Goal: Task Accomplishment & Management: Use online tool/utility

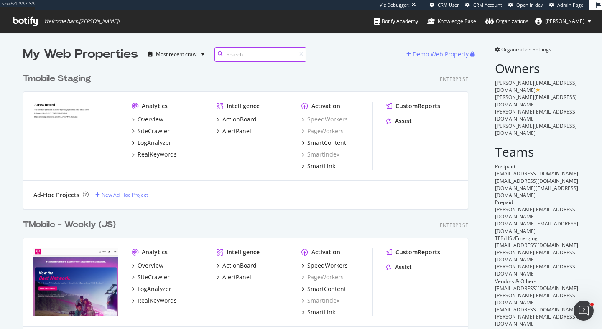
scroll to position [686, 452]
click at [153, 227] on div "TMobile - Weekly (JS) Enterprise" at bounding box center [245, 225] width 445 height 12
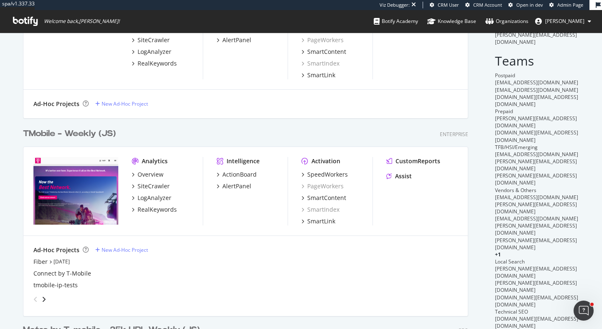
scroll to position [130, 0]
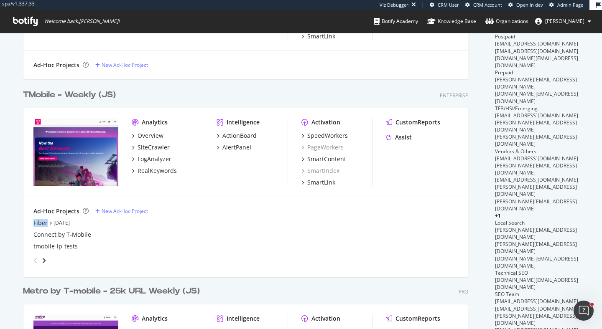
click at [60, 99] on div "TMobile - Weekly (JS)" at bounding box center [69, 95] width 93 height 12
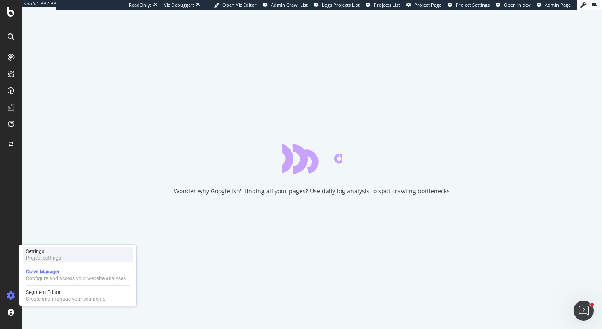
click at [41, 252] on div "Settings" at bounding box center [43, 251] width 35 height 7
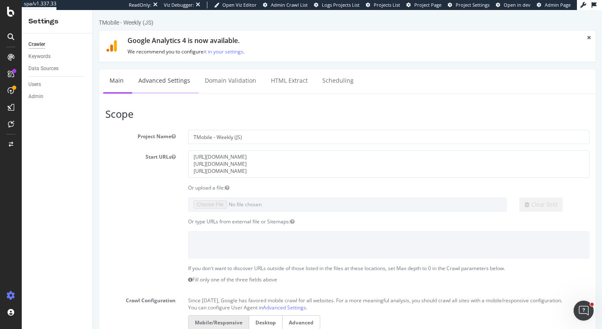
click at [162, 75] on link "Advanced Settings" at bounding box center [164, 80] width 64 height 23
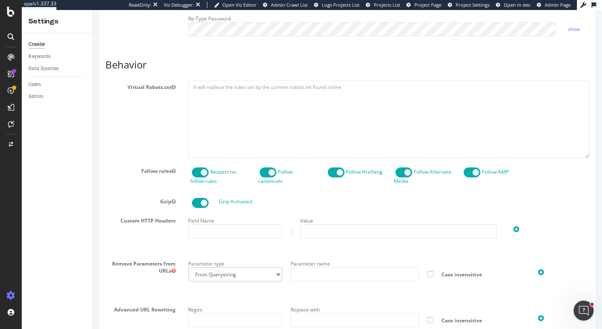
scroll to position [717, 0]
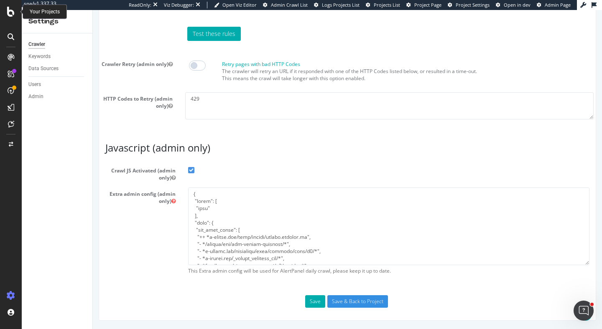
click at [8, 10] on icon at bounding box center [11, 12] width 8 height 10
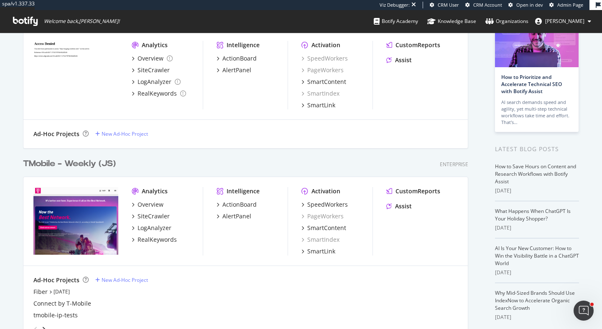
scroll to position [143, 0]
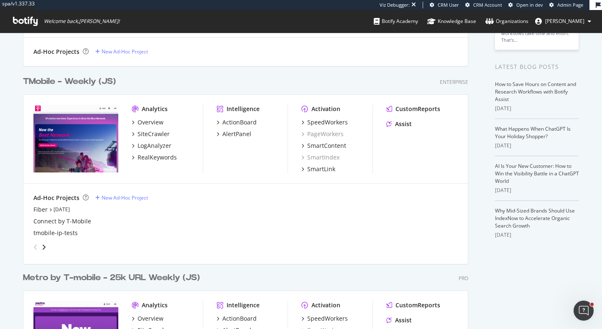
click at [67, 81] on div "TMobile - Weekly (JS)" at bounding box center [69, 82] width 93 height 12
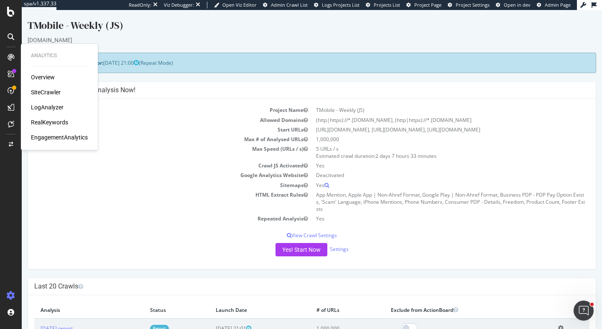
click at [52, 91] on div "SiteCrawler" at bounding box center [46, 92] width 30 height 8
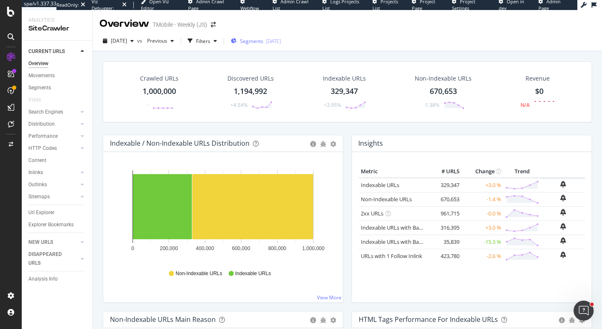
click at [263, 38] on span "Segments" at bounding box center [251, 41] width 23 height 7
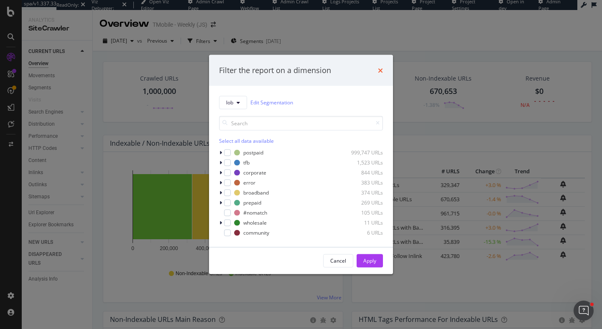
click at [380, 69] on icon "times" at bounding box center [380, 70] width 5 height 7
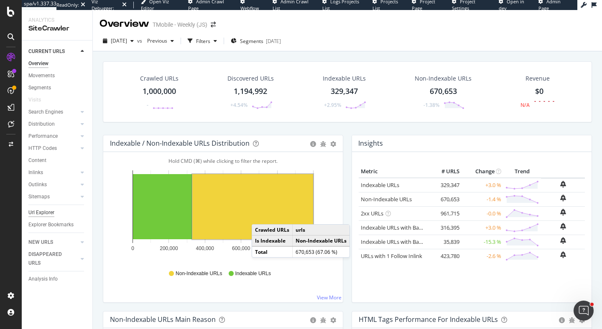
click at [46, 209] on div "Url Explorer" at bounding box center [41, 213] width 26 height 9
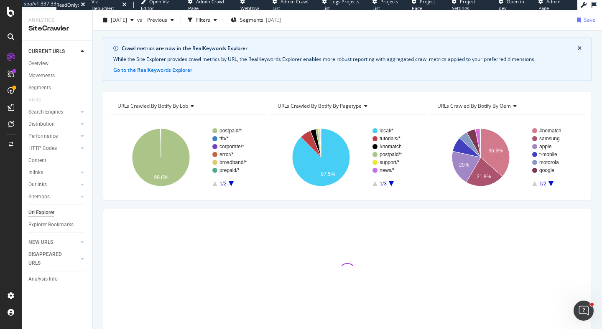
scroll to position [44, 0]
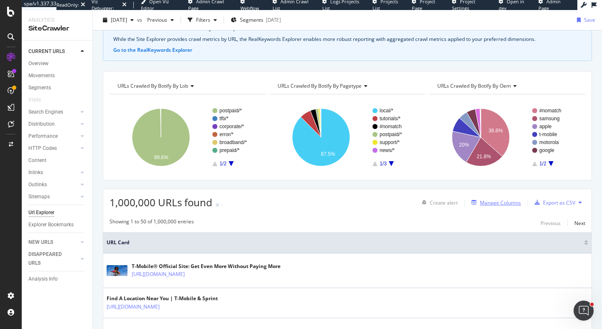
click at [511, 203] on div "Manage Columns" at bounding box center [500, 202] width 41 height 7
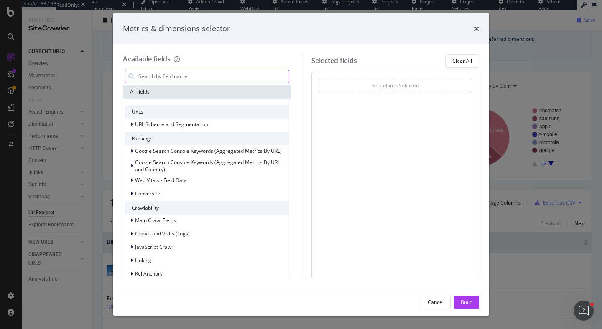
click at [199, 75] on input "modal" at bounding box center [213, 76] width 151 height 13
type input "c"
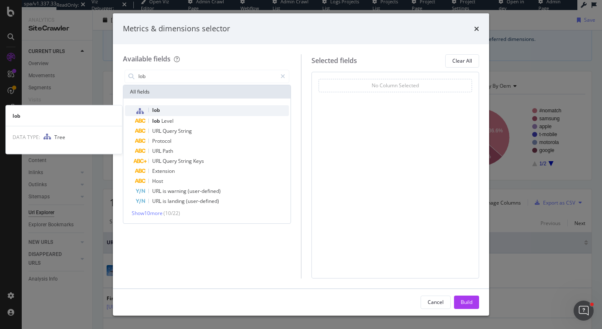
type input "lob"
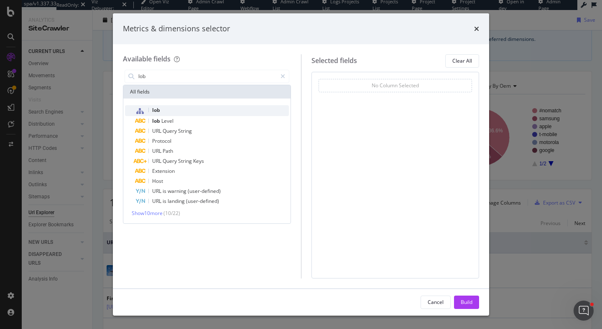
click at [186, 112] on div "lob" at bounding box center [212, 110] width 154 height 11
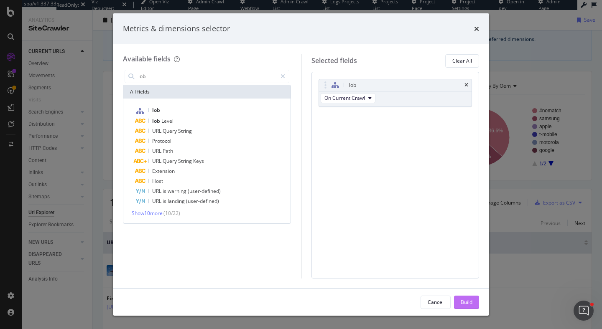
click at [467, 304] on div "Build" at bounding box center [467, 302] width 12 height 7
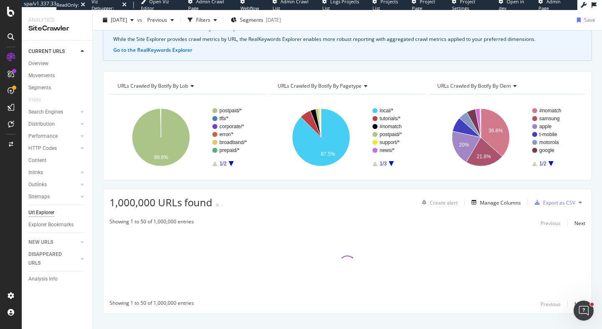
click at [579, 204] on icon at bounding box center [580, 202] width 3 height 5
click at [559, 209] on span "Create a Job Automation" at bounding box center [540, 211] width 57 height 8
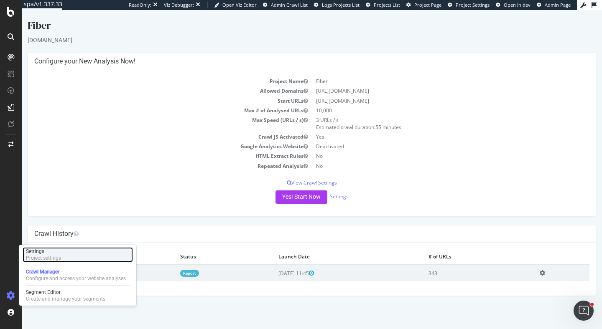
click at [66, 253] on div "Settings Project settings" at bounding box center [78, 254] width 110 height 15
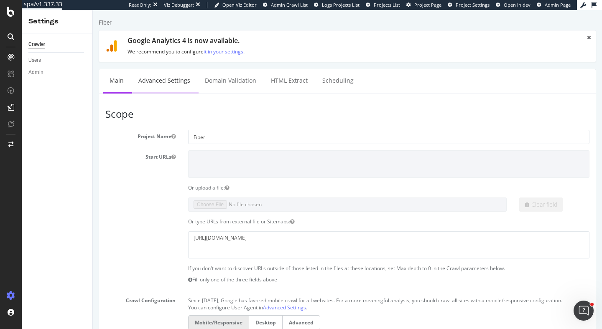
click at [162, 78] on link "Advanced Settings" at bounding box center [164, 80] width 64 height 23
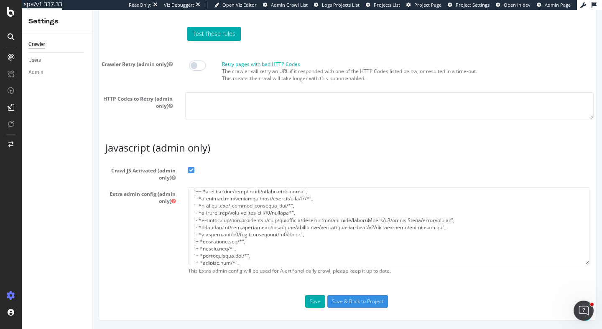
scroll to position [46, 0]
click at [41, 76] on div "SiteCrawler" at bounding box center [46, 77] width 30 height 8
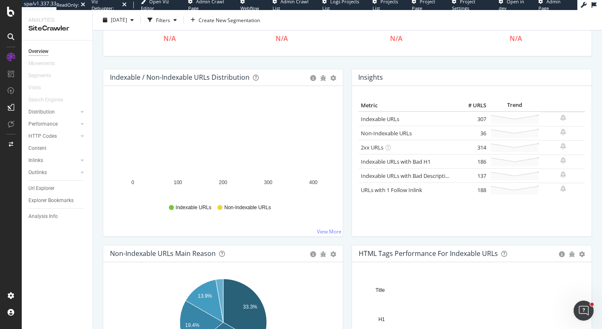
scroll to position [124, 0]
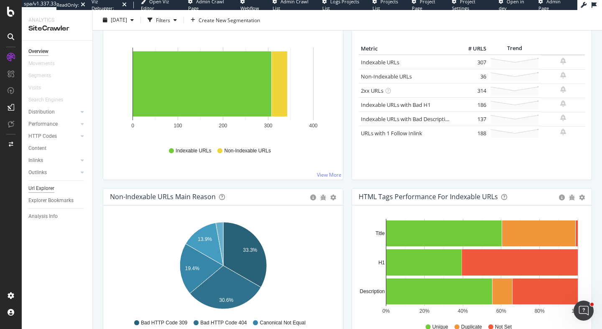
click at [43, 187] on div "Url Explorer" at bounding box center [41, 188] width 26 height 9
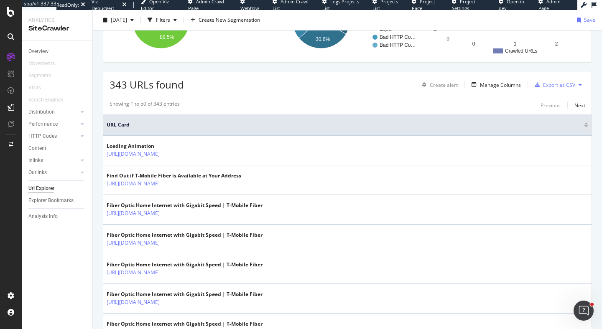
scroll to position [196, 0]
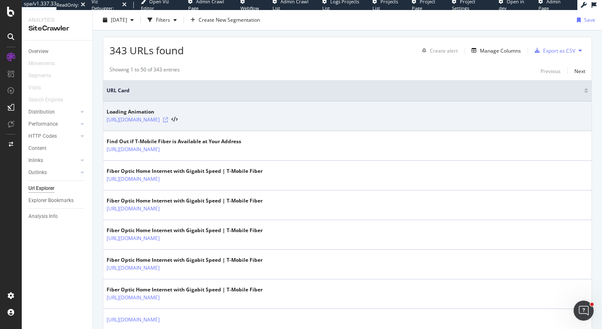
click at [168, 120] on icon at bounding box center [165, 119] width 5 height 5
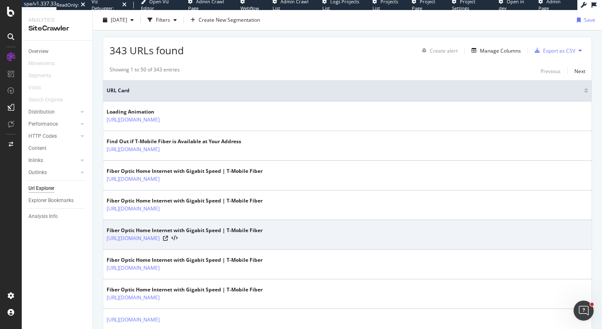
scroll to position [385, 0]
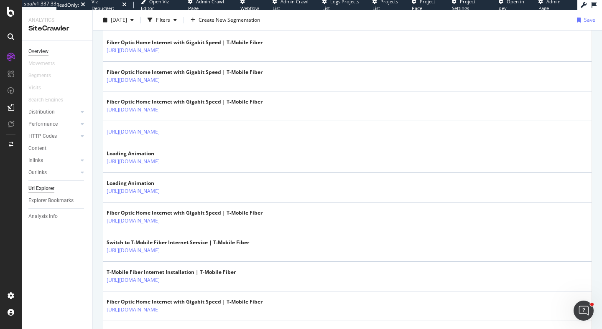
click at [37, 51] on div "Overview" at bounding box center [38, 51] width 20 height 9
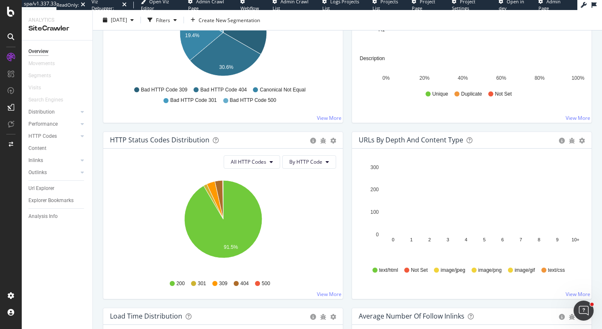
scroll to position [160, 0]
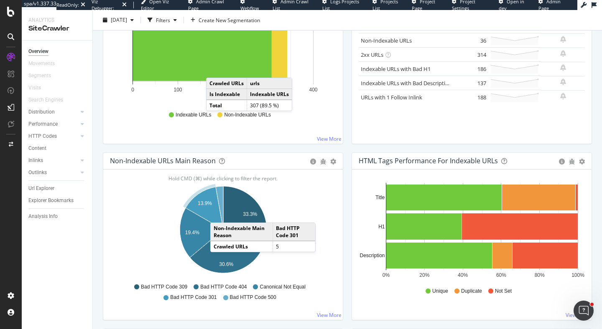
click at [214, 69] on rect "A chart." at bounding box center [202, 47] width 138 height 65
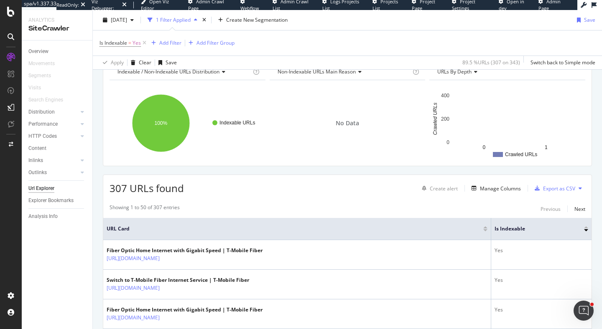
scroll to position [161, 0]
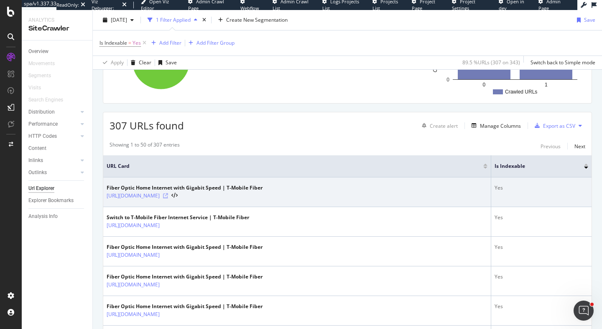
click at [168, 197] on icon at bounding box center [165, 196] width 5 height 5
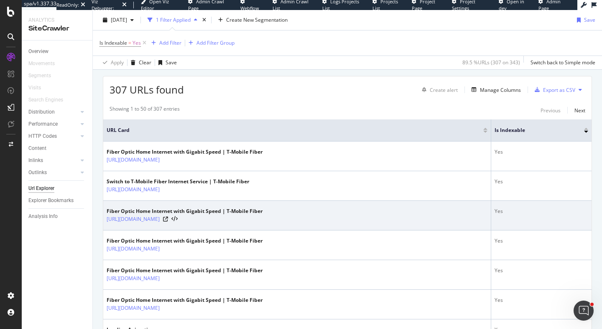
scroll to position [215, 0]
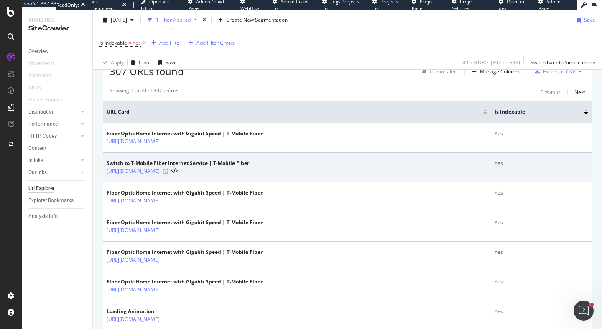
click at [168, 171] on icon at bounding box center [165, 171] width 5 height 5
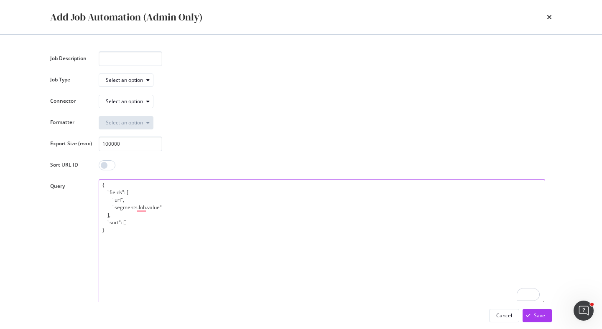
drag, startPoint x: 115, startPoint y: 209, endPoint x: 159, endPoint y: 211, distance: 43.5
click at [159, 211] on textarea "{ "fields": [ "url", "segments.lob.value" ], "sort": [] }" at bounding box center [322, 241] width 446 height 125
click at [171, 208] on textarea "{ "fields": [ "url", "segments.lob.value" ], "sort": [] }" at bounding box center [322, 241] width 446 height 125
drag, startPoint x: 171, startPoint y: 208, endPoint x: 95, endPoint y: 208, distance: 75.7
click at [95, 208] on div "Job Description Job Type Select an option Connector Select an option Formatter …" at bounding box center [301, 177] width 502 height 253
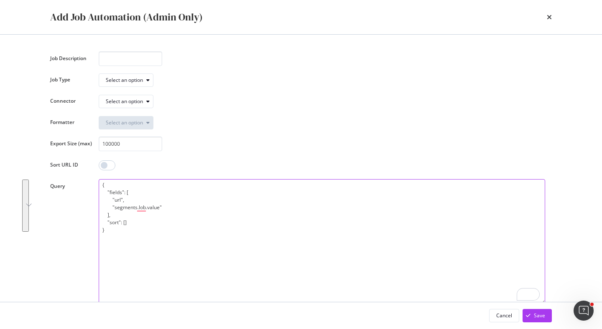
drag, startPoint x: 112, startPoint y: 235, endPoint x: 94, endPoint y: 181, distance: 56.7
click at [94, 181] on div "Add Job Automation (Admin Only) Job Description Job Type Select an option Conne…" at bounding box center [301, 164] width 602 height 329
click at [549, 18] on icon "times" at bounding box center [549, 17] width 5 height 7
click at [190, 215] on textarea "{ "filters": { "predicate": "with_children", "value": "postpaid", "field": "seg…" at bounding box center [322, 241] width 446 height 125
drag, startPoint x: 188, startPoint y: 214, endPoint x: 101, endPoint y: 192, distance: 90.0
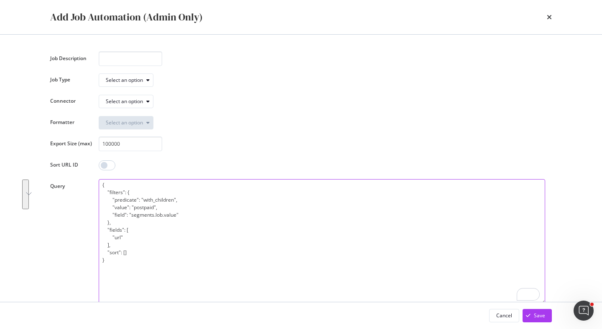
click at [101, 192] on textarea "{ "filters": { "predicate": "with_children", "value": "postpaid", "field": "seg…" at bounding box center [322, 241] width 446 height 125
drag, startPoint x: 109, startPoint y: 261, endPoint x: 99, endPoint y: 187, distance: 75.1
click at [99, 187] on textarea "{ "filters": { "predicate": "with_children", "value": "postpaid", "field": "seg…" at bounding box center [322, 241] width 446 height 125
click at [311, 210] on textarea "{ "filters": { "predicate": "with_children", "value": "postpaid", "field": "seg…" at bounding box center [322, 241] width 446 height 125
click at [548, 16] on icon "times" at bounding box center [549, 17] width 5 height 7
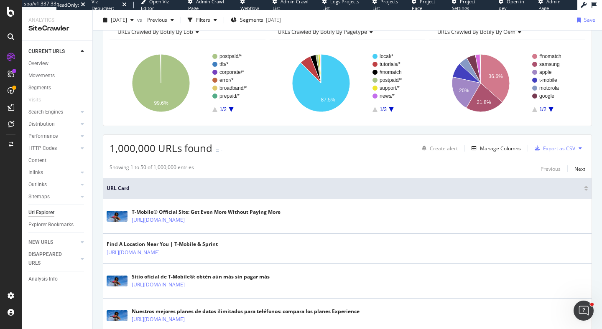
scroll to position [76, 0]
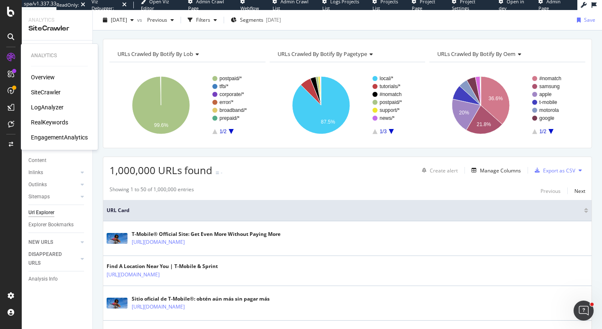
click at [36, 124] on div "RealKeywords" at bounding box center [49, 122] width 37 height 8
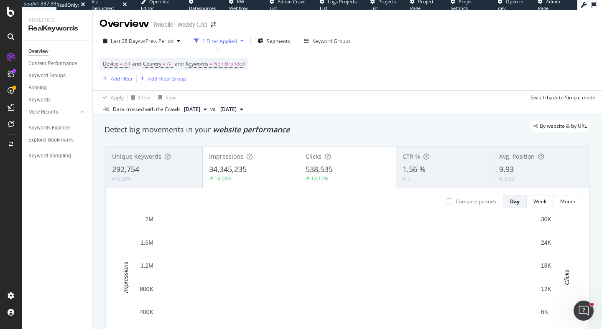
scroll to position [4, 0]
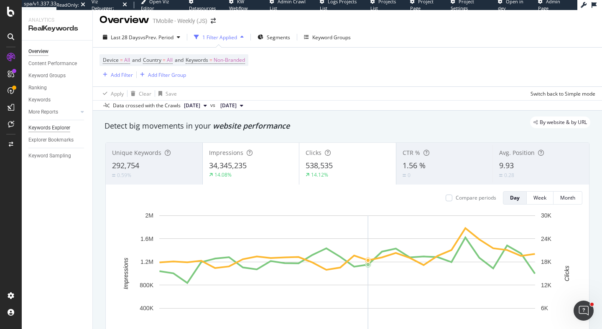
click at [65, 127] on div "Keywords Explorer" at bounding box center [49, 128] width 42 height 9
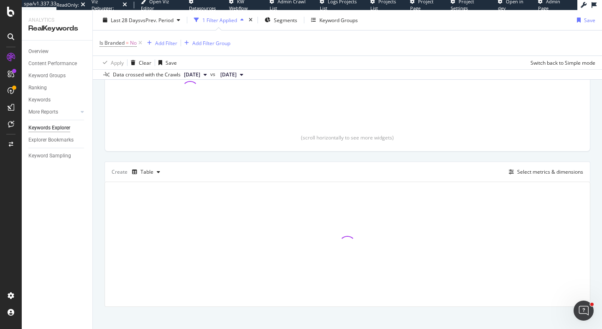
scroll to position [155, 0]
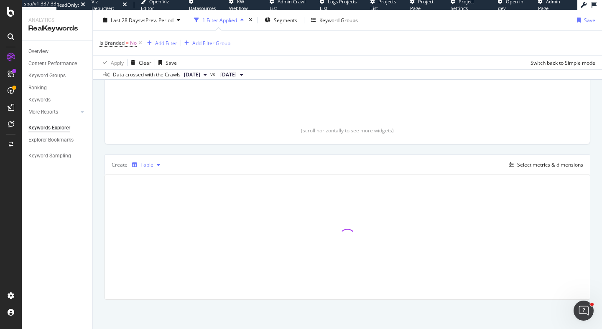
click at [144, 166] on div "Table" at bounding box center [146, 165] width 13 height 5
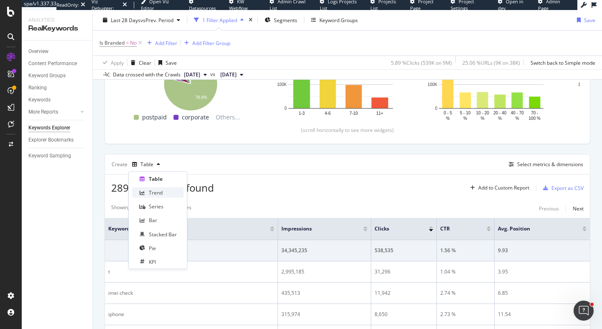
click at [172, 192] on div "Trend" at bounding box center [157, 193] width 51 height 10
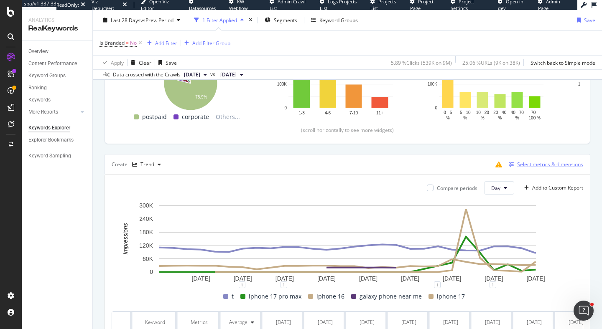
click at [528, 165] on div "Select metrics & dimensions" at bounding box center [550, 164] width 66 height 7
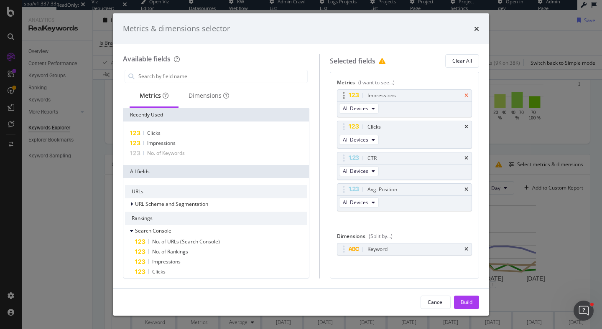
click at [467, 96] on icon "times" at bounding box center [466, 95] width 4 height 5
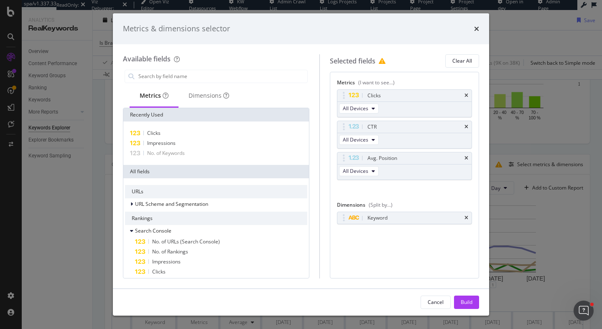
click at [467, 96] on icon "times" at bounding box center [466, 95] width 4 height 5
click at [467, 125] on icon "times" at bounding box center [466, 127] width 4 height 5
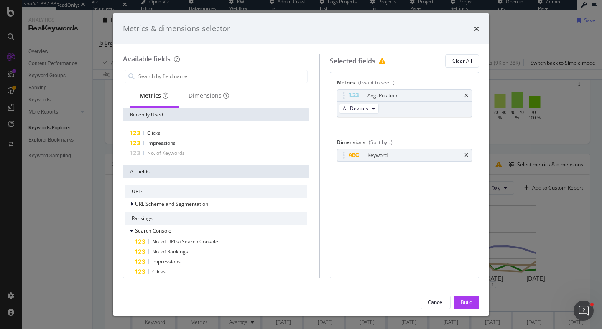
click at [467, 96] on icon "times" at bounding box center [466, 95] width 4 height 5
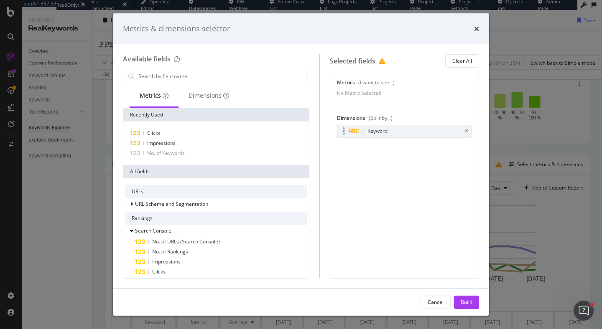
click at [468, 134] on icon "times" at bounding box center [466, 131] width 4 height 5
click at [206, 95] on div "Dimensions" at bounding box center [209, 96] width 41 height 8
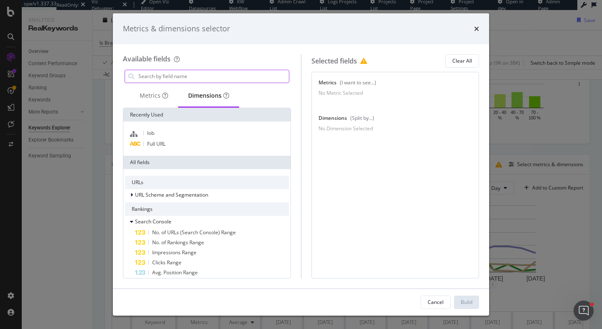
click at [185, 77] on input "modal" at bounding box center [213, 76] width 151 height 13
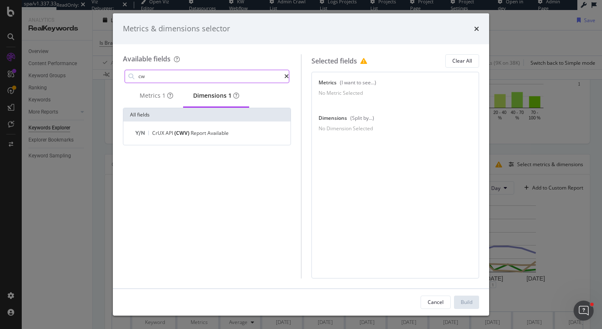
type input "c"
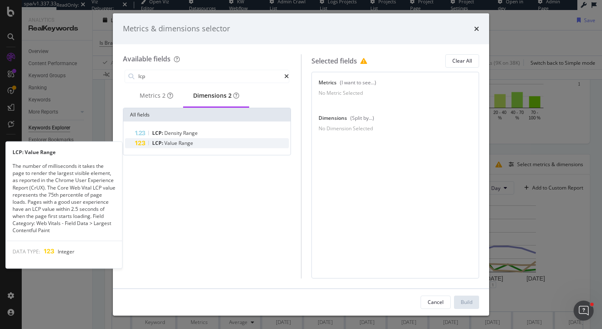
click at [191, 147] on span "Range" at bounding box center [185, 143] width 15 height 7
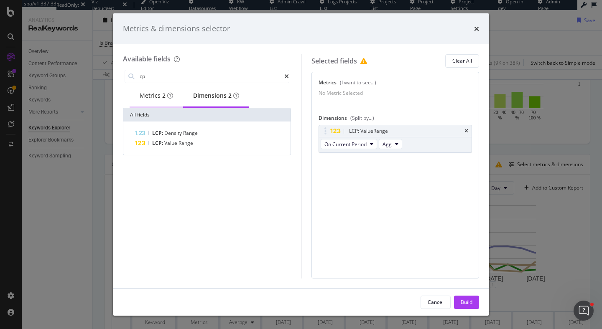
click at [140, 96] on div "Metrics 2" at bounding box center [156, 96] width 33 height 8
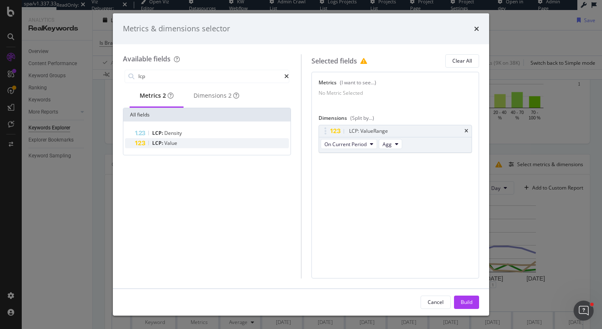
click at [198, 145] on div "LCP: Value" at bounding box center [212, 143] width 154 height 10
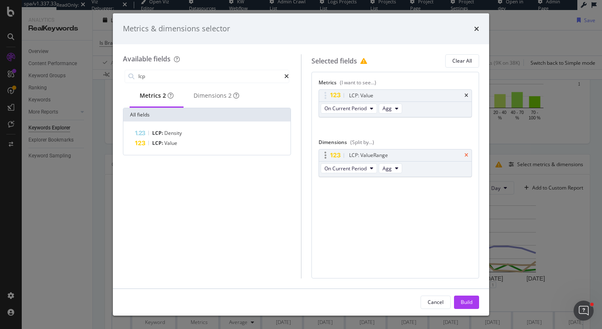
click at [467, 155] on icon "times" at bounding box center [466, 155] width 4 height 5
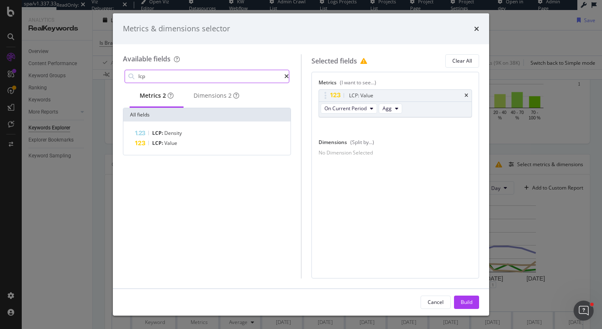
click at [175, 78] on input "lcp" at bounding box center [211, 76] width 147 height 13
click at [229, 99] on div "Dimensions 2" at bounding box center [217, 96] width 46 height 8
click at [191, 76] on input "lcp" at bounding box center [211, 76] width 147 height 13
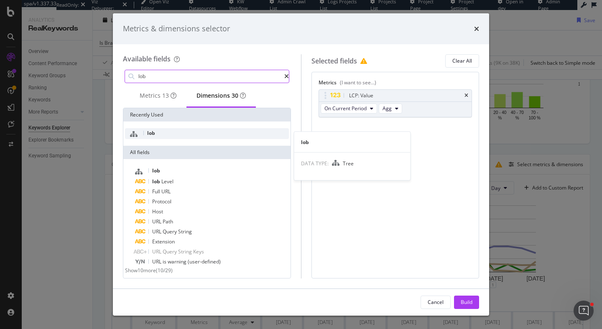
type input "lob"
click at [181, 135] on div "lob" at bounding box center [207, 133] width 164 height 11
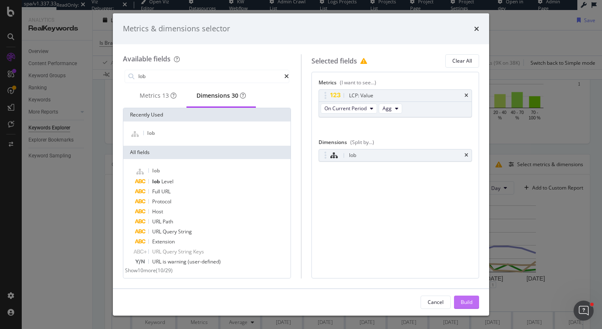
click at [472, 301] on div "Build" at bounding box center [467, 302] width 12 height 7
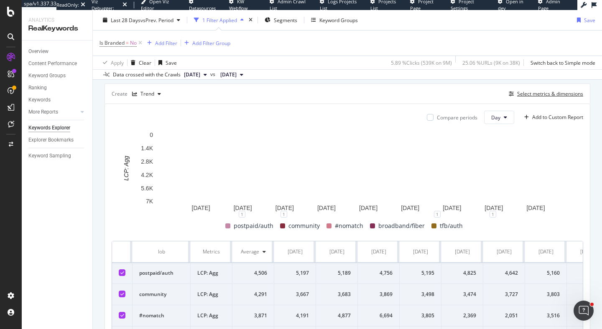
scroll to position [230, 0]
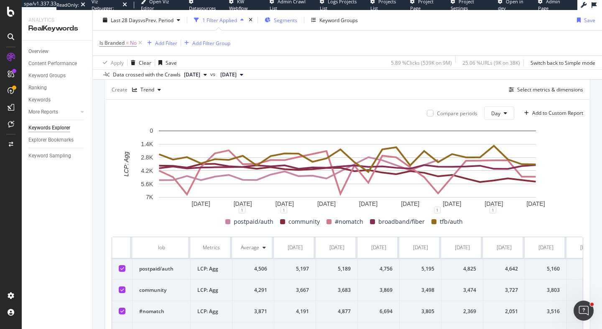
click at [285, 21] on span "Segments" at bounding box center [285, 19] width 23 height 7
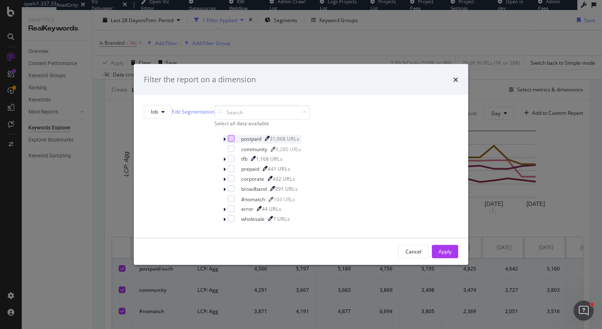
click at [228, 142] on div "modal" at bounding box center [231, 138] width 7 height 7
click at [376, 265] on div "Cancel Apply" at bounding box center [301, 251] width 334 height 27
click at [439, 255] on div "Apply" at bounding box center [445, 251] width 13 height 7
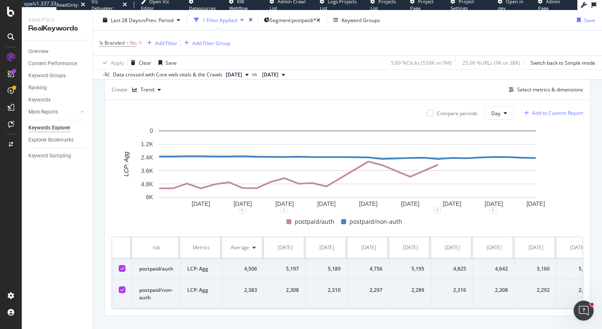
click at [549, 115] on div "Add to Custom Report" at bounding box center [557, 113] width 51 height 5
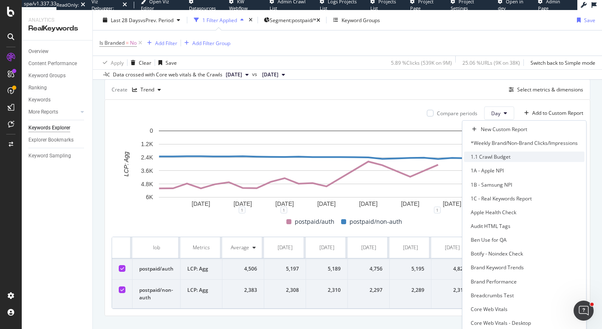
scroll to position [182, 0]
click at [495, 306] on div "Core Web Vitals" at bounding box center [489, 309] width 37 height 7
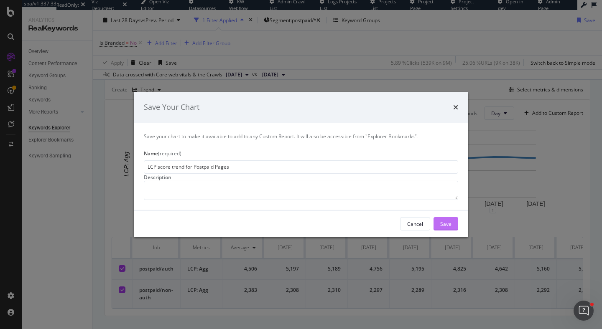
type input "LCP score trend for Postpaid Pages"
click at [448, 227] on div "Save" at bounding box center [445, 223] width 11 height 7
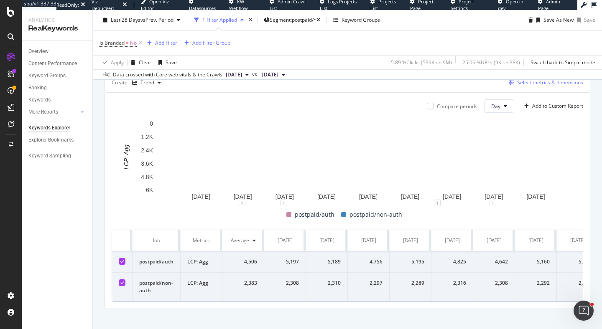
scroll to position [242, 0]
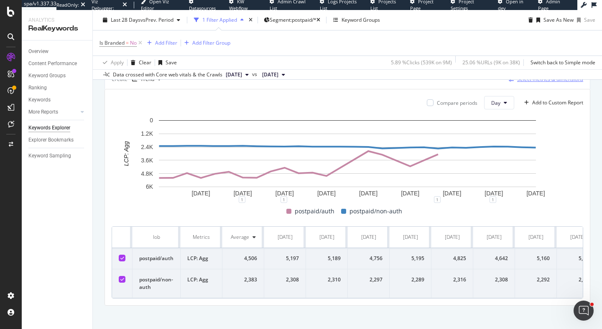
click at [527, 83] on div "Select metrics & dimensions" at bounding box center [550, 79] width 66 height 7
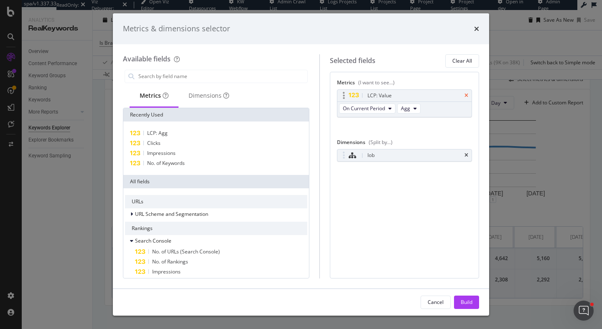
click at [467, 95] on icon "times" at bounding box center [466, 95] width 4 height 5
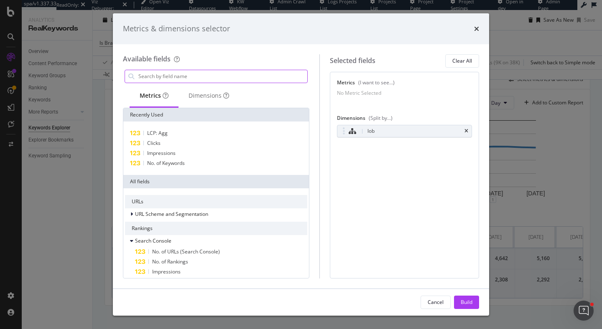
click at [229, 73] on input "modal" at bounding box center [223, 76] width 170 height 13
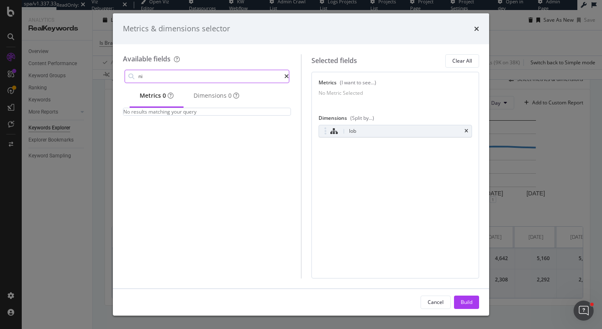
type input "n"
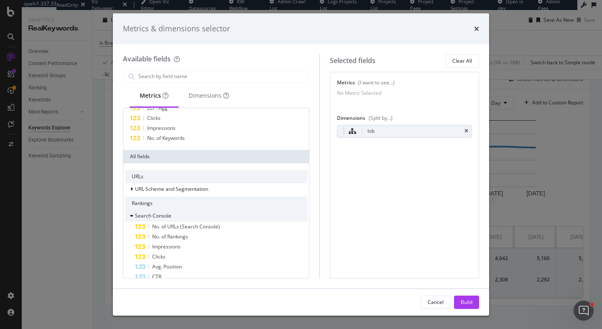
click at [130, 214] on div "modal" at bounding box center [132, 216] width 5 height 8
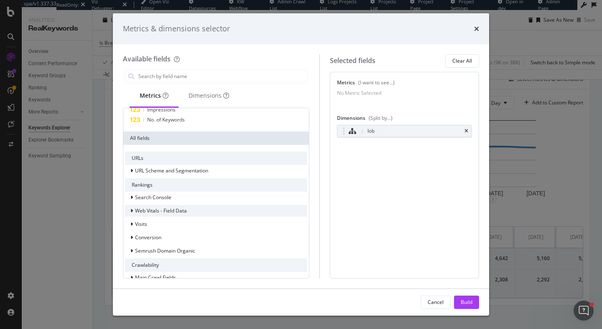
click at [132, 210] on icon "modal" at bounding box center [131, 211] width 3 height 5
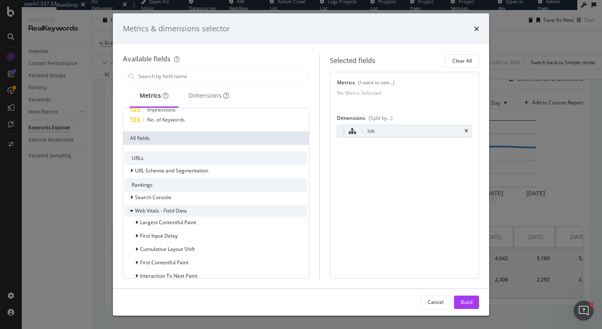
scroll to position [69, 0]
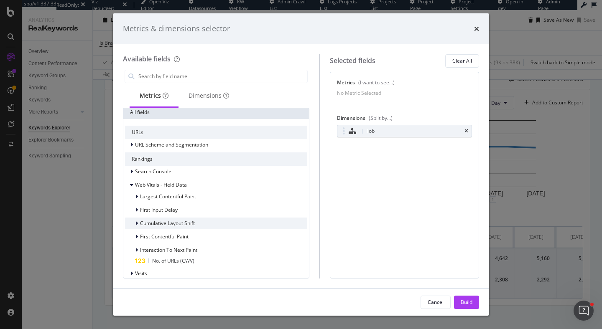
click at [138, 225] on div "modal" at bounding box center [137, 223] width 5 height 8
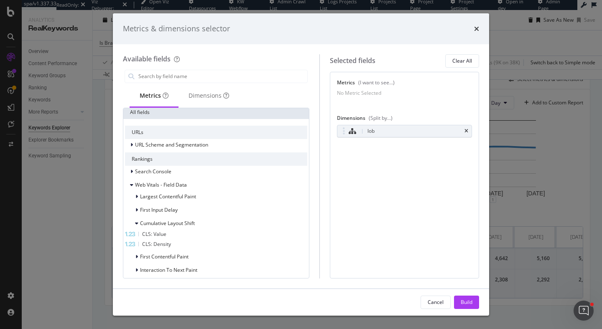
click at [197, 237] on div "CLS: Value" at bounding box center [216, 234] width 182 height 10
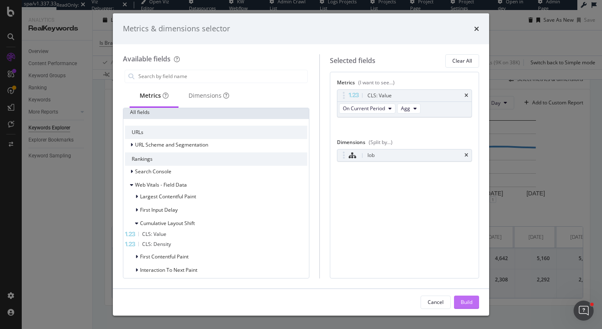
click at [472, 305] on div "Build" at bounding box center [467, 302] width 12 height 7
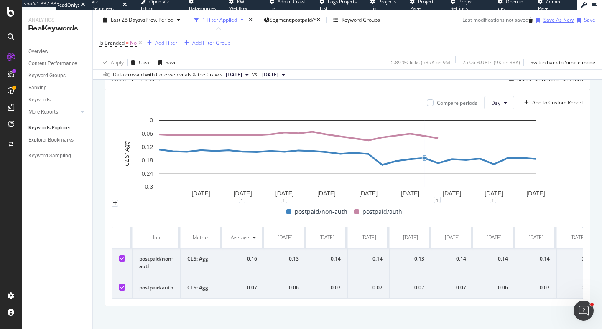
click at [543, 20] on div "Save As New" at bounding box center [558, 19] width 30 height 7
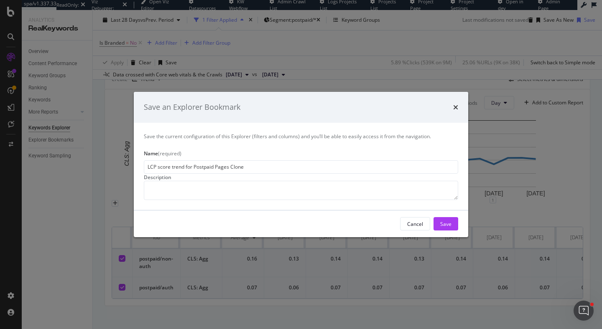
click at [155, 161] on input "LCP score trend for Postpaid Pages Clone" at bounding box center [301, 167] width 314 height 13
drag, startPoint x: 155, startPoint y: 130, endPoint x: 125, endPoint y: 130, distance: 30.1
click at [128, 130] on div "Save an Explorer Bookmark Save the current configuration of this Explorer (filt…" at bounding box center [301, 164] width 602 height 329
drag, startPoint x: 230, startPoint y: 131, endPoint x: 265, endPoint y: 133, distance: 35.2
click at [265, 161] on input "LCP score trend for Postpaid Pages Clone" at bounding box center [301, 167] width 314 height 13
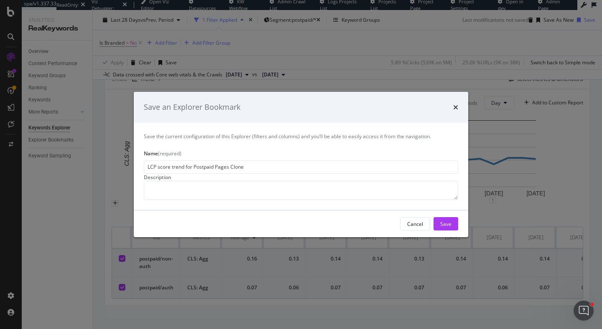
drag, startPoint x: 156, startPoint y: 130, endPoint x: 136, endPoint y: 130, distance: 20.1
click at [136, 130] on div "Save the current configuration of this Explorer (filters and columns) and you’l…" at bounding box center [301, 166] width 334 height 87
drag, startPoint x: 229, startPoint y: 132, endPoint x: 267, endPoint y: 131, distance: 37.6
click at [265, 161] on input "CLS score trend for Postpaid Pages Clone" at bounding box center [301, 167] width 314 height 13
type input "CLS score trend for Postpaid Pages"
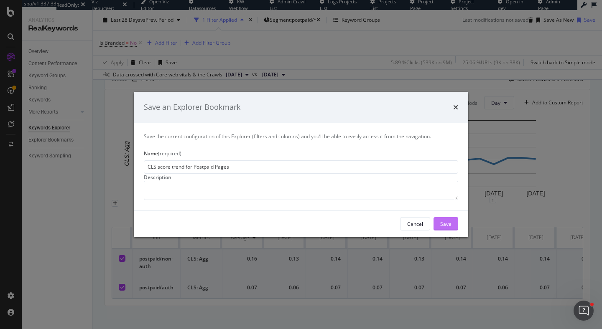
click at [449, 227] on div "Save" at bounding box center [445, 223] width 11 height 7
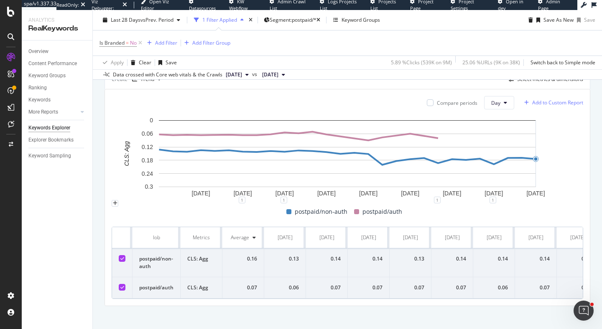
click at [563, 105] on div "Add to Custom Report" at bounding box center [557, 102] width 51 height 5
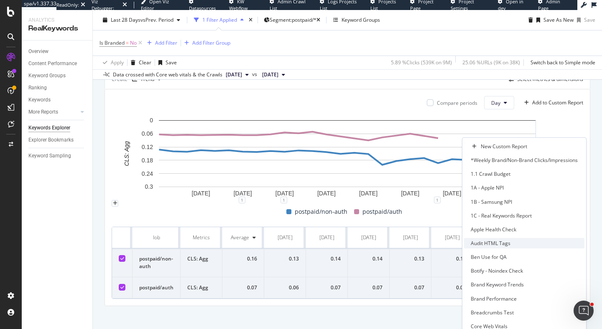
scroll to position [175, 0]
click at [530, 321] on div "Core Web Vitals" at bounding box center [524, 326] width 120 height 10
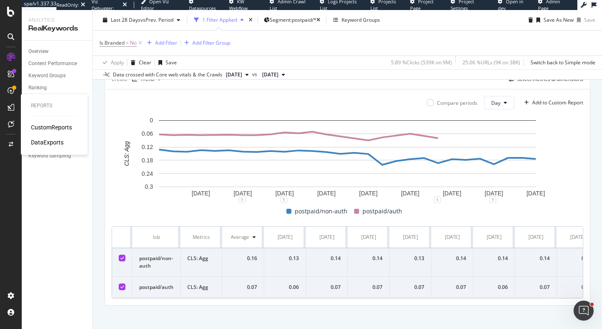
click at [57, 128] on div "CustomReports" at bounding box center [51, 127] width 41 height 8
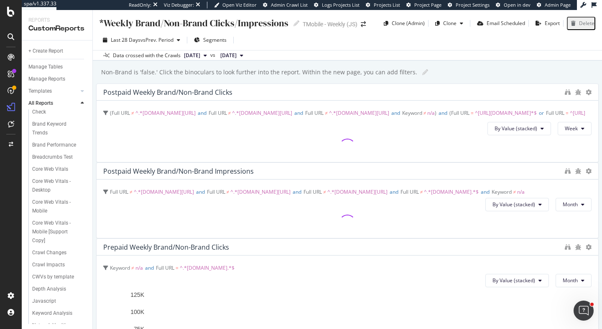
scroll to position [133, 0]
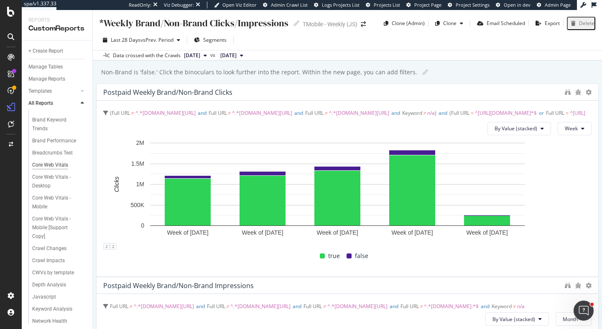
click at [54, 170] on div "Core Web Vitals" at bounding box center [50, 165] width 36 height 9
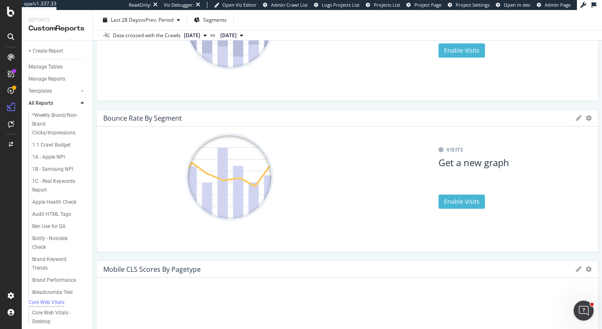
scroll to position [789, 0]
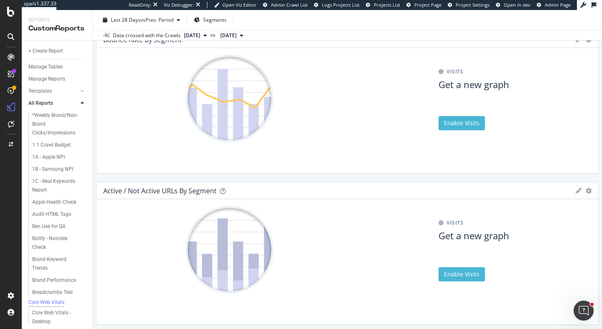
drag, startPoint x: 343, startPoint y: 155, endPoint x: 370, endPoint y: 154, distance: 26.8
drag, startPoint x: 384, startPoint y: 155, endPoint x: 599, endPoint y: 152, distance: 215.7
click at [599, 152] on div "Core Web Vitals Core Web Vitals TMobile - Weekly (JS) Clone (Admin) Clone Sched…" at bounding box center [347, 169] width 509 height 319
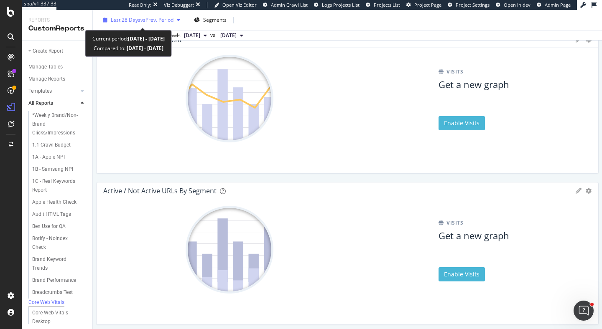
click at [166, 18] on span "vs Prev. Period" at bounding box center [156, 19] width 33 height 7
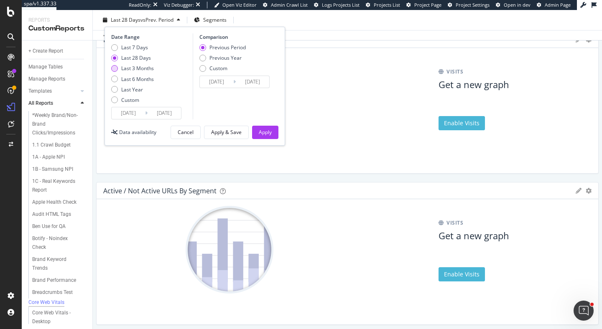
click at [138, 69] on div "Last 3 Months" at bounding box center [137, 68] width 33 height 7
type input "2025/06/17"
type input "2025/03/17"
type input "2025/06/16"
click at [179, 132] on div "Cancel" at bounding box center [186, 132] width 16 height 7
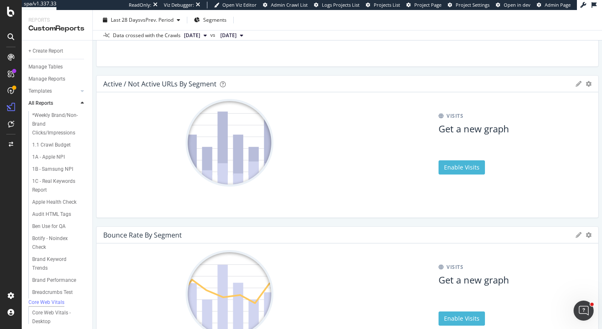
scroll to position [902, 0]
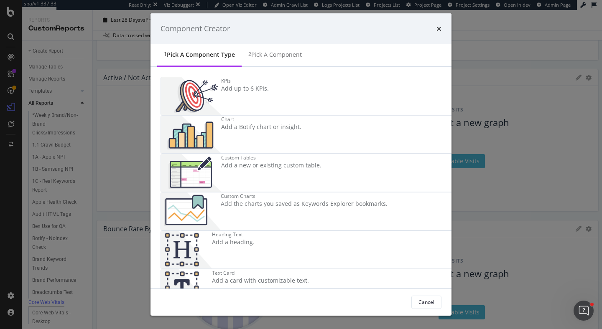
click at [294, 270] on div "Text Card Add a card with customizable text." at bounding box center [260, 289] width 97 height 38
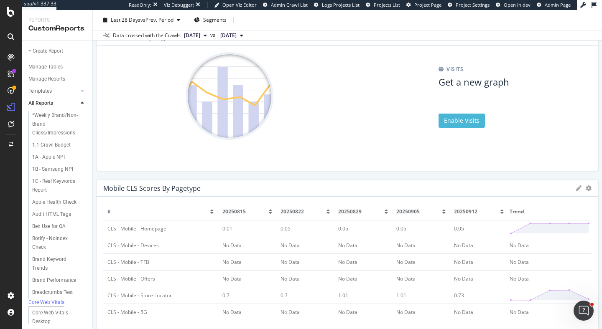
scroll to position [995, 0]
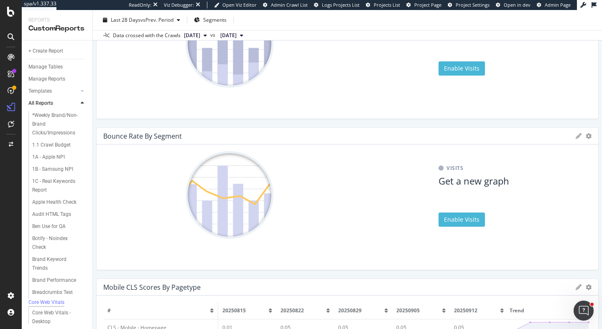
click at [565, 21] on div "Delete" at bounding box center [572, 17] width 15 height 7
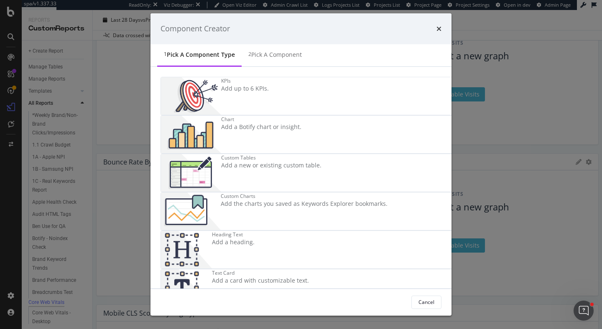
click at [312, 308] on div "Info Card" at bounding box center [262, 311] width 100 height 7
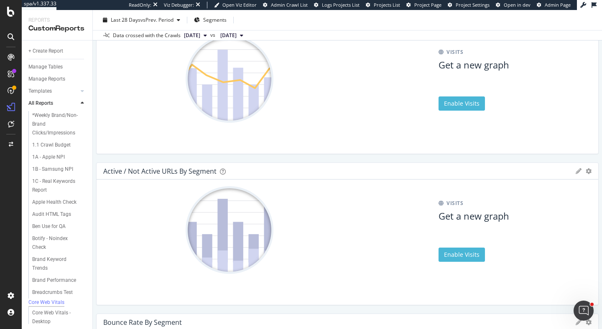
scroll to position [806, 0]
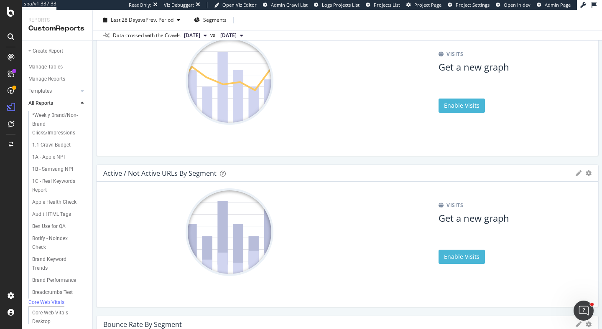
drag, startPoint x: 446, startPoint y: 280, endPoint x: 332, endPoint y: 102, distance: 211.2
drag, startPoint x: 343, startPoint y: 94, endPoint x: 105, endPoint y: 103, distance: 238.5
click at [597, 94] on div "Core Web Vitals Core Web Vitals TMobile - Weekly (JS) Clone (Admin) Clone Sched…" at bounding box center [347, 169] width 509 height 319
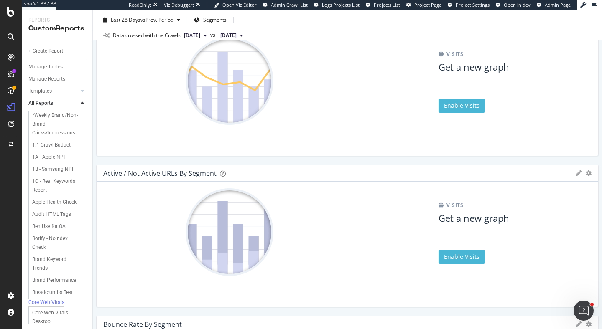
type input "LCP Score"
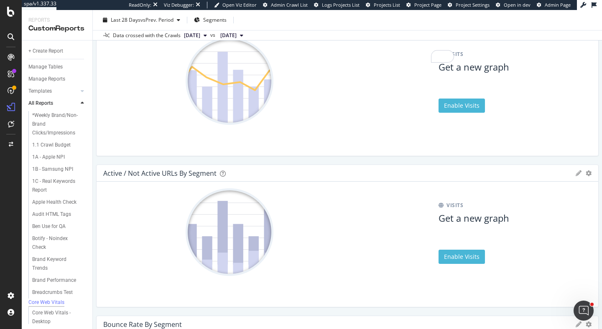
click at [110, 198] on div "# of URLs Available for CWVs by Device Export as CSV Delete Add to Custom Repor…" at bounding box center [347, 180] width 502 height 1806
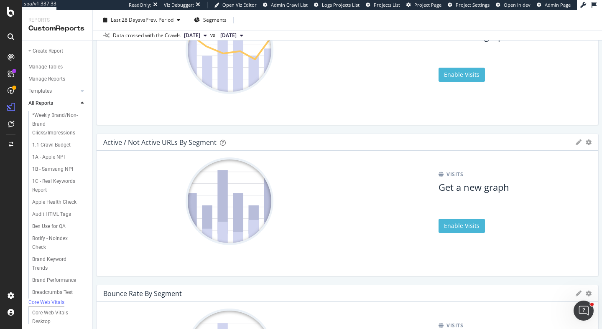
scroll to position [852, 0]
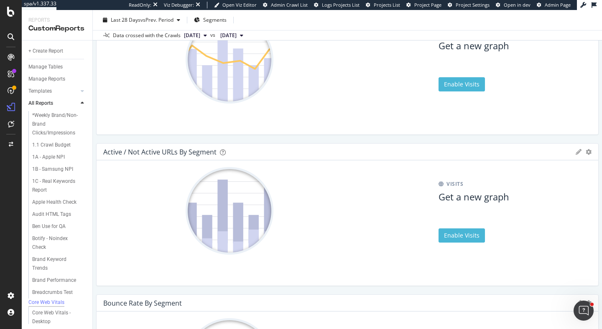
scroll to position [807, 0]
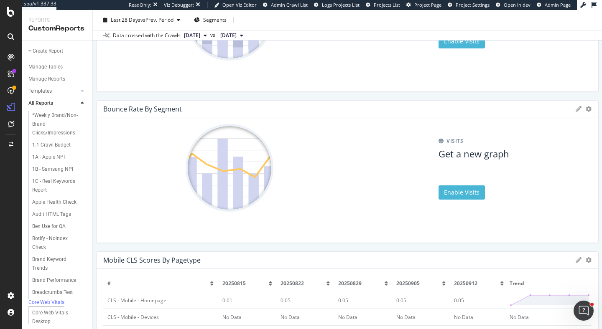
scroll to position [1017, 0]
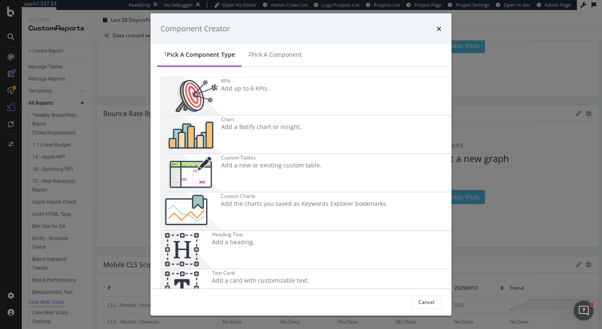
click at [301, 116] on div "Chart Add a Botify chart or insight." at bounding box center [261, 135] width 80 height 38
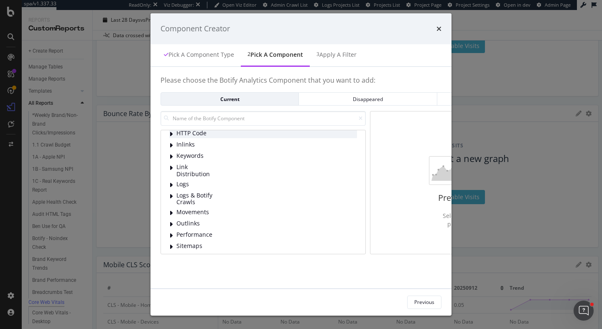
scroll to position [0, 0]
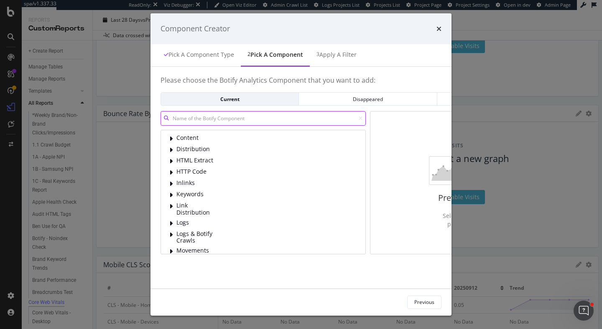
click at [231, 122] on input "modal" at bounding box center [263, 118] width 205 height 15
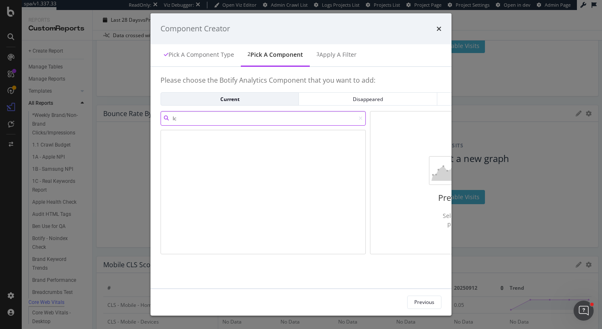
type input "l"
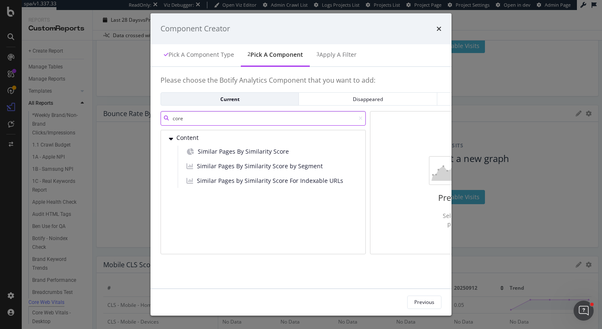
click at [190, 117] on input "core" at bounding box center [263, 118] width 205 height 15
type input "c"
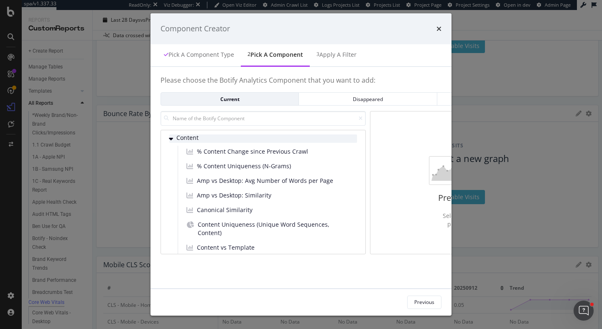
click at [169, 138] on div "modal" at bounding box center [171, 139] width 5 height 8
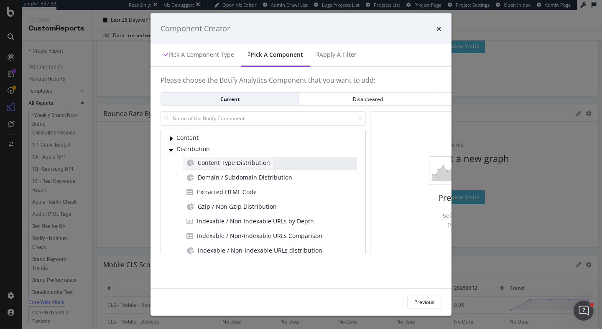
click at [198, 161] on span "Content Type Distribution" at bounding box center [234, 163] width 72 height 8
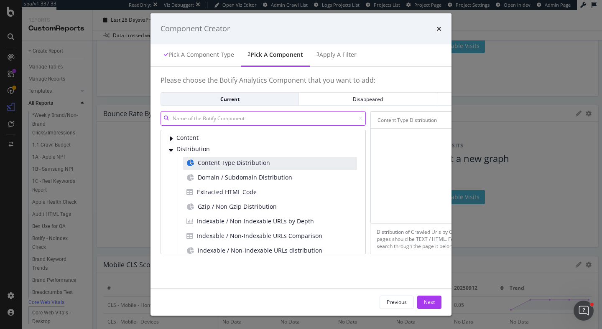
click at [180, 121] on input "modal" at bounding box center [263, 118] width 205 height 15
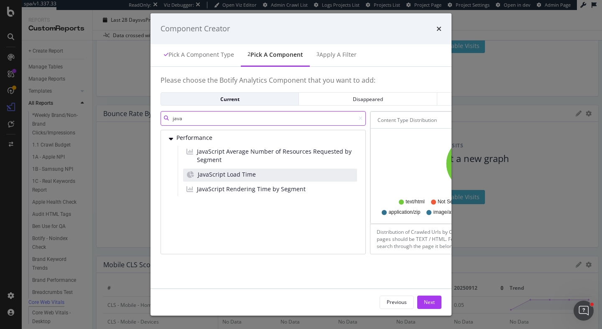
type input "java"
click at [201, 173] on div "JavaScript Load Time" at bounding box center [270, 175] width 174 height 13
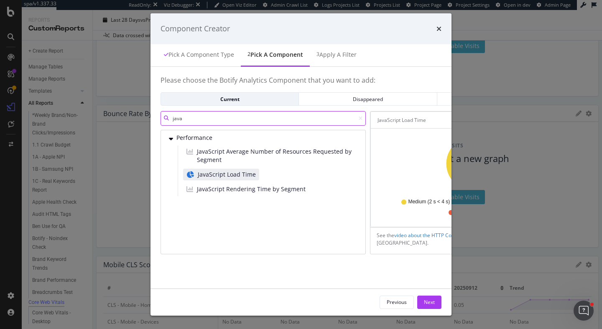
click at [161, 118] on input "java" at bounding box center [263, 118] width 205 height 15
click at [435, 302] on div "Next" at bounding box center [429, 302] width 11 height 7
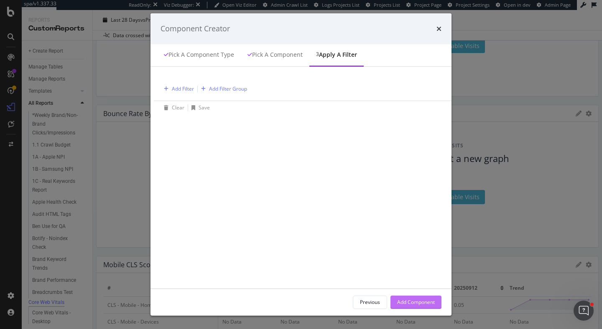
click at [435, 303] on div "Add Component" at bounding box center [416, 302] width 38 height 7
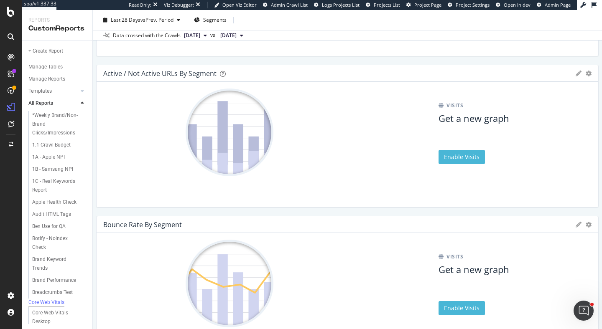
scroll to position [909, 0]
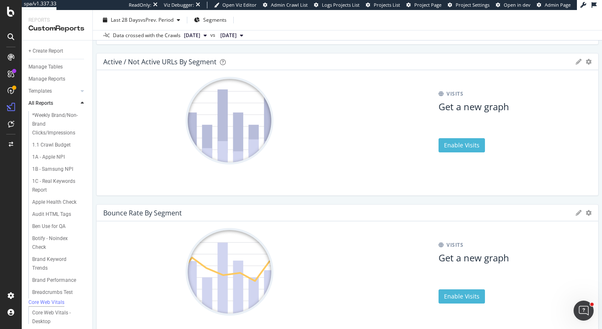
scroll to position [915, 0]
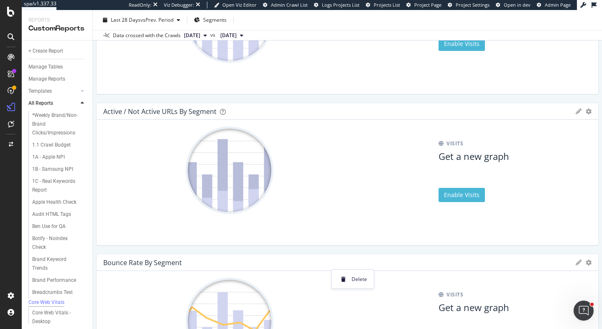
scroll to position [863, 0]
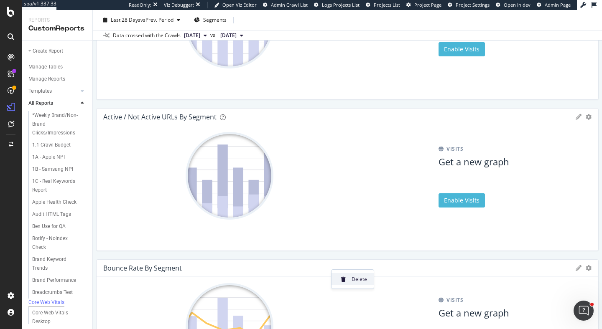
click at [345, 277] on span at bounding box center [343, 280] width 10 height 10
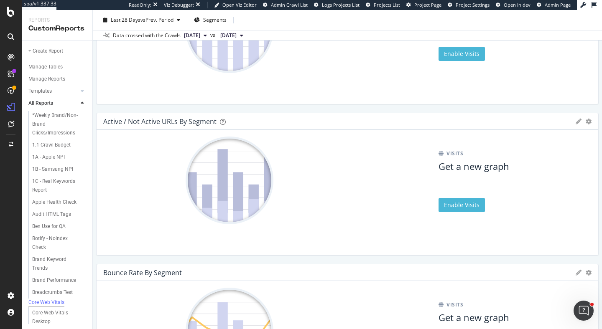
scroll to position [857, 0]
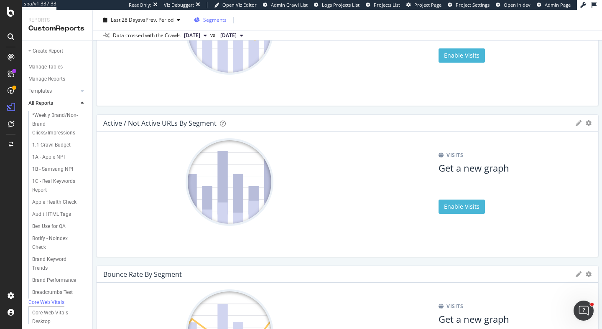
click at [207, 20] on span "Segments" at bounding box center [214, 19] width 23 height 7
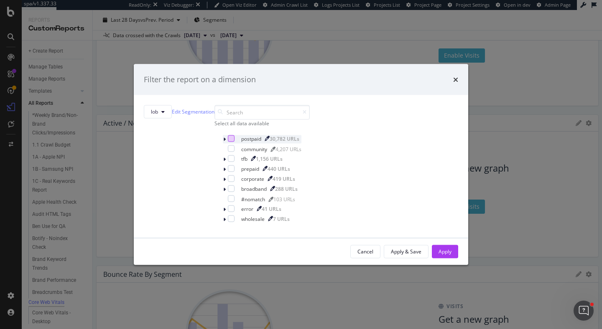
click at [228, 142] on div "modal" at bounding box center [231, 138] width 7 height 7
click at [453, 76] on icon "times" at bounding box center [455, 79] width 5 height 7
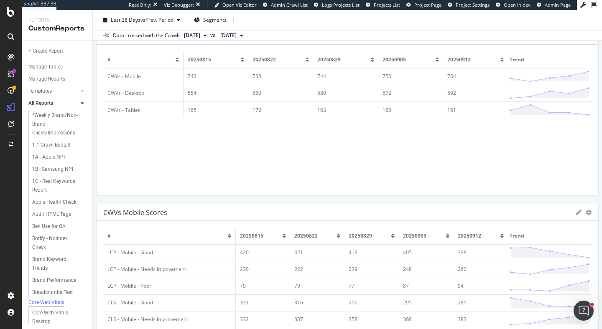
scroll to position [0, 0]
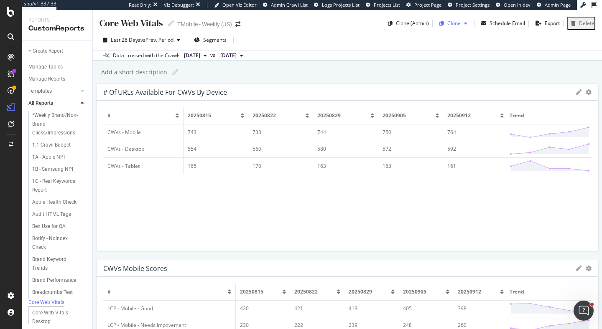
click at [467, 24] on icon "button" at bounding box center [465, 23] width 3 height 5
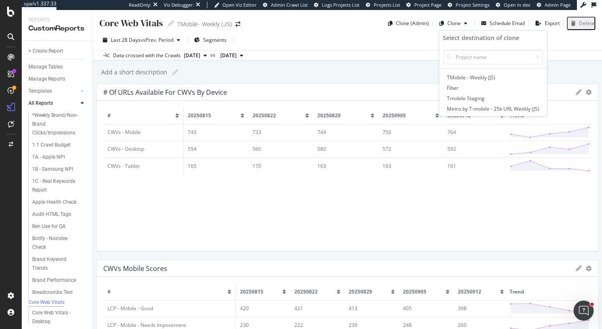
click at [161, 21] on div "Core Web Vitals" at bounding box center [131, 23] width 64 height 13
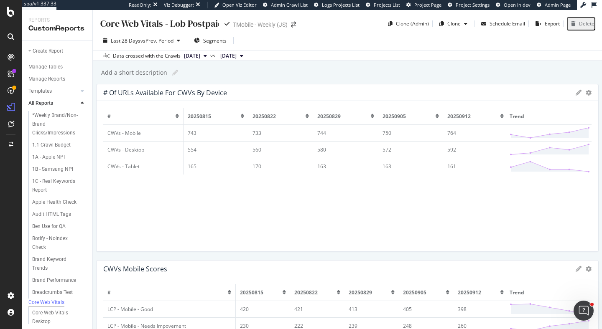
type input "Core Web Vitals - Lob Postpaid"
click at [224, 40] on span "Segments" at bounding box center [214, 40] width 23 height 7
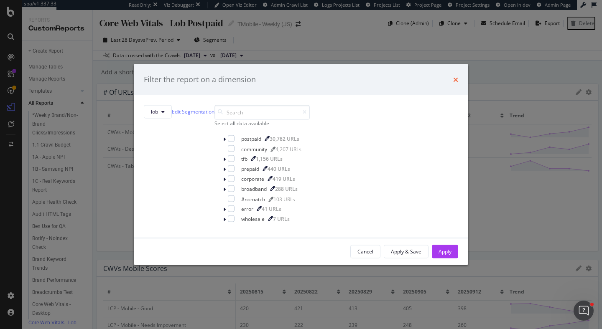
click at [453, 76] on icon "times" at bounding box center [455, 79] width 5 height 7
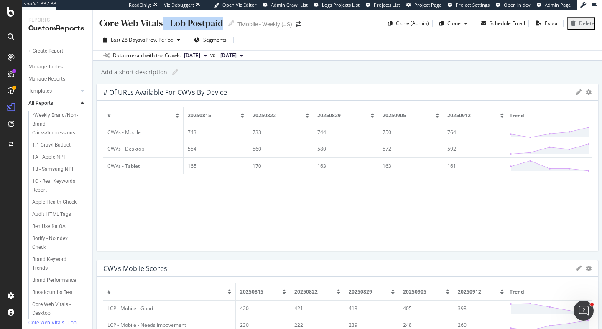
drag, startPoint x: 163, startPoint y: 24, endPoint x: 224, endPoint y: 25, distance: 60.6
click at [224, 25] on div "Core Web Vitals - Lob Postpaid Core Web Vitals - Lob Postpaid" at bounding box center [166, 23] width 135 height 13
click at [223, 23] on div "Core Web Vitals - Lob Postpaid" at bounding box center [161, 23] width 124 height 13
type input "Core Web Vitals"
click at [237, 78] on div "Add a short description Add a short description" at bounding box center [351, 72] width 501 height 13
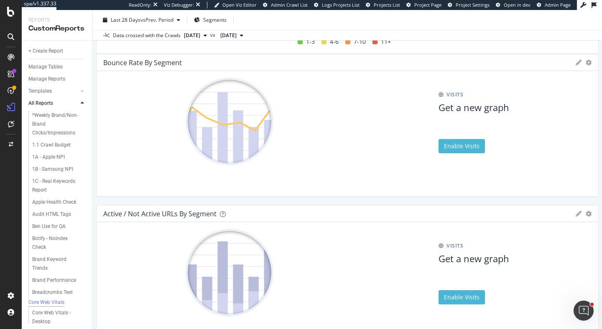
scroll to position [783, 0]
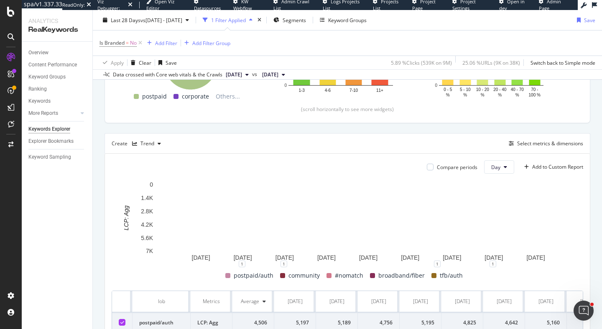
scroll to position [166, 0]
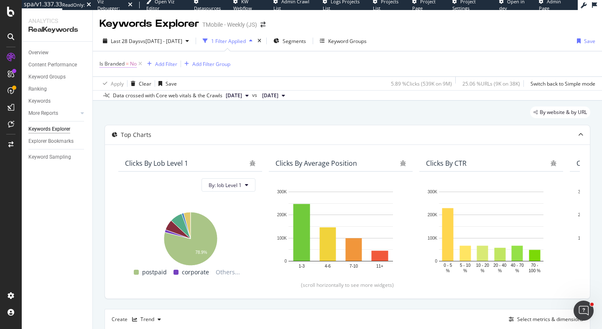
click at [128, 66] on span "=" at bounding box center [127, 63] width 3 height 7
click at [119, 87] on div "No" at bounding box center [153, 83] width 92 height 13
click at [411, 45] on div "Last 28 Days vs [DATE] - [DATE] 1 Filter Applied Segments Keyword Groups Save" at bounding box center [347, 42] width 509 height 17
click at [260, 67] on div "Is Branded = No Add Filter Add Filter Group" at bounding box center [347, 63] width 496 height 25
click at [270, 61] on div "Is Branded = No Add Filter Add Filter Group" at bounding box center [347, 63] width 496 height 25
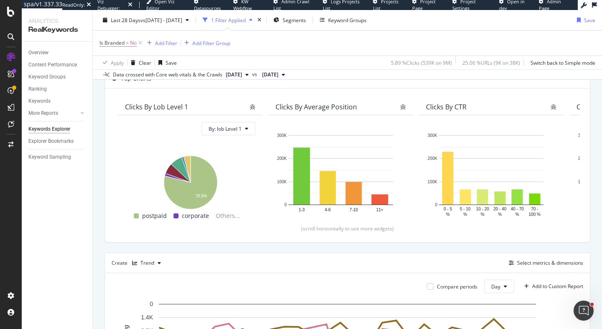
scroll to position [56, 0]
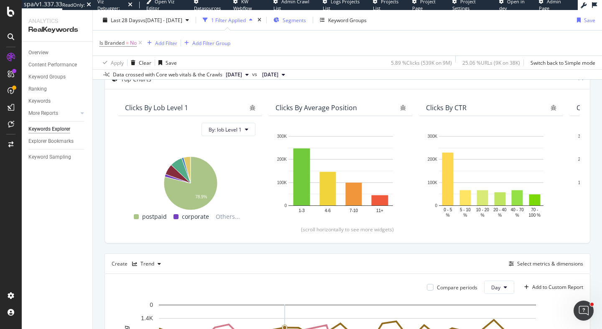
click at [306, 20] on span "Segments" at bounding box center [294, 19] width 23 height 7
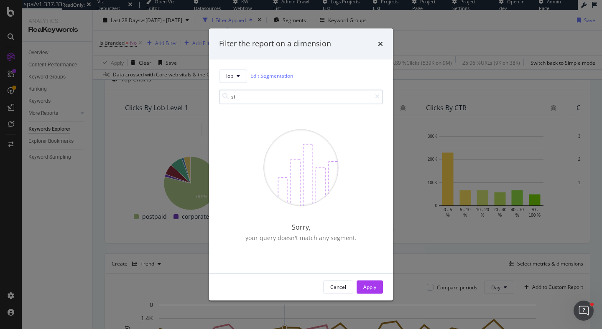
type input "s"
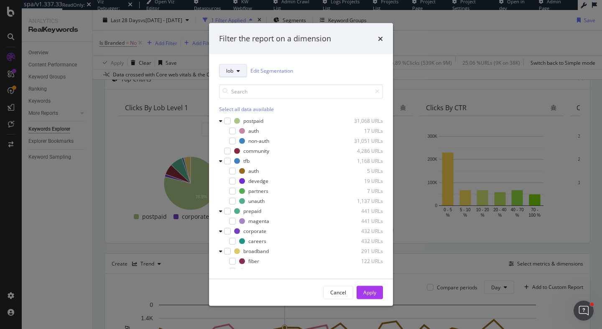
click at [240, 65] on button "lob" at bounding box center [233, 70] width 28 height 13
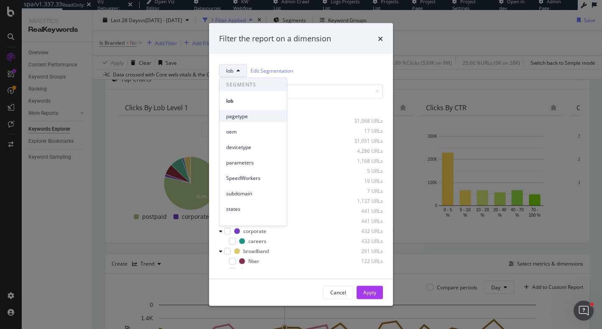
click at [250, 117] on span "pagetype" at bounding box center [253, 116] width 54 height 8
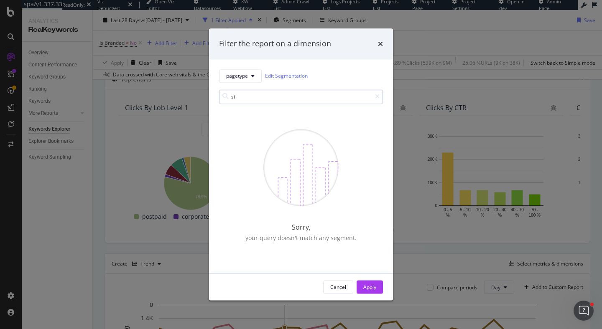
type input "s"
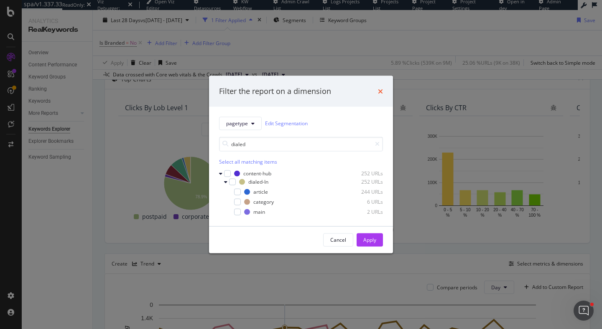
type input "dialed"
click at [382, 90] on icon "times" at bounding box center [380, 91] width 5 height 7
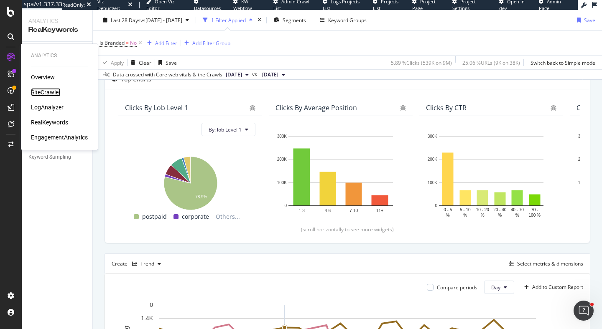
click at [49, 92] on div "SiteCrawler" at bounding box center [46, 92] width 30 height 8
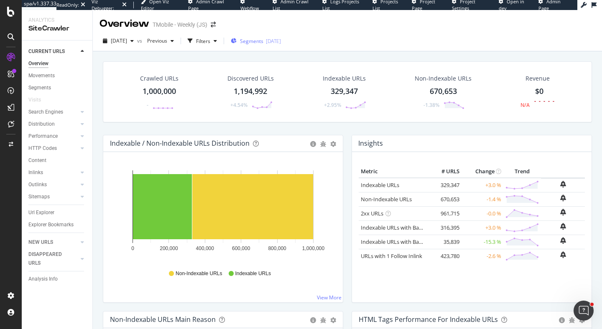
click at [260, 40] on span "Segments" at bounding box center [251, 41] width 23 height 7
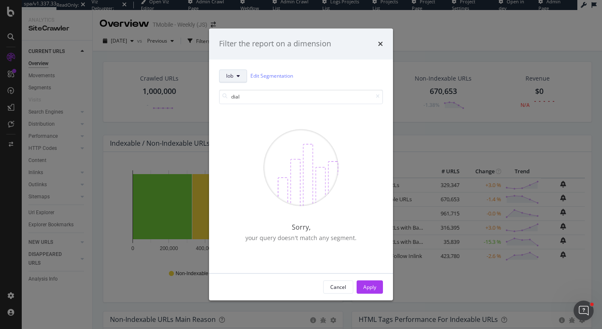
type input "dial"
click at [235, 76] on button "lob" at bounding box center [233, 75] width 28 height 13
click at [242, 118] on span "pagetype" at bounding box center [253, 122] width 54 height 8
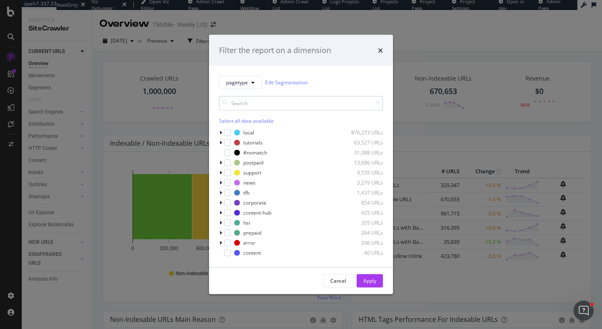
click at [247, 104] on input "modal" at bounding box center [301, 103] width 164 height 15
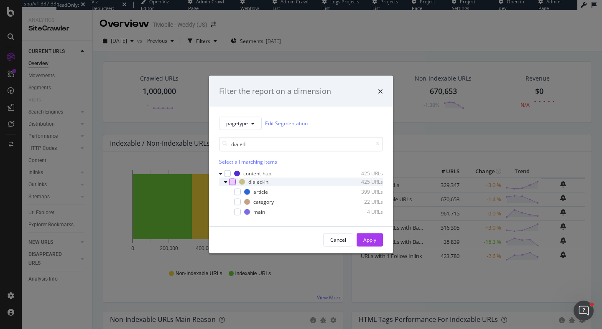
type input "dialed"
click at [232, 181] on div "modal" at bounding box center [232, 181] width 7 height 7
click at [237, 202] on icon "modal" at bounding box center [238, 202] width 4 height 4
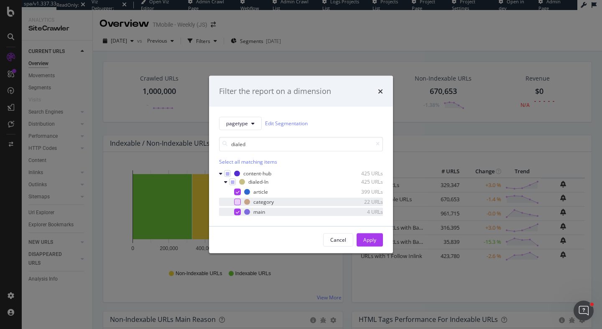
click at [238, 209] on div "modal" at bounding box center [237, 212] width 7 height 7
click at [370, 240] on div "Apply" at bounding box center [369, 240] width 13 height 7
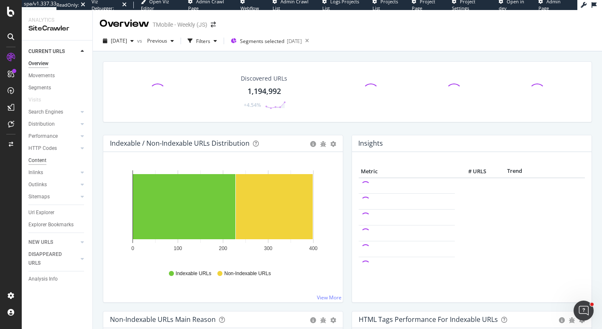
click at [39, 161] on div "Content" at bounding box center [37, 160] width 18 height 9
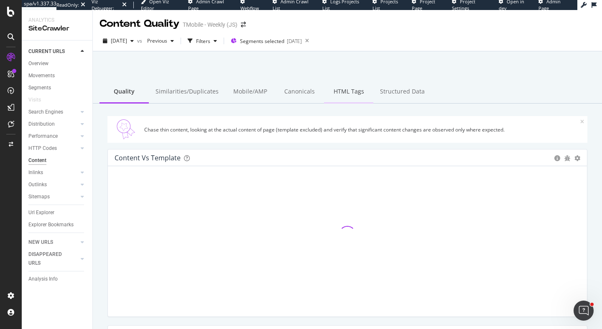
click at [340, 92] on div "HTML Tags" at bounding box center [348, 92] width 49 height 23
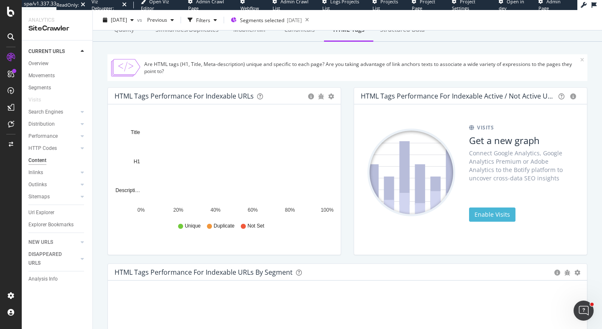
scroll to position [70, 0]
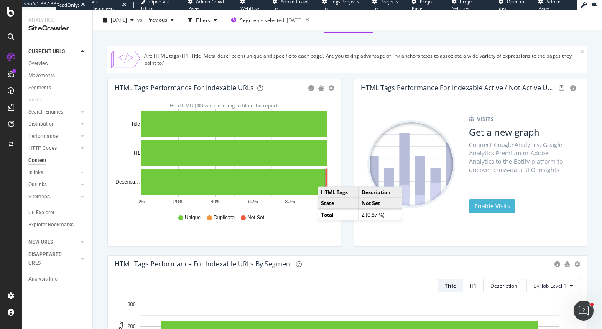
click at [326, 178] on rect "A chart." at bounding box center [326, 182] width 1 height 26
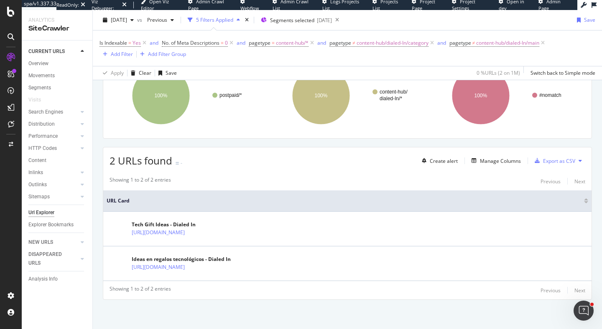
scroll to position [136, 0]
click at [503, 162] on div "Manage Columns" at bounding box center [500, 161] width 41 height 7
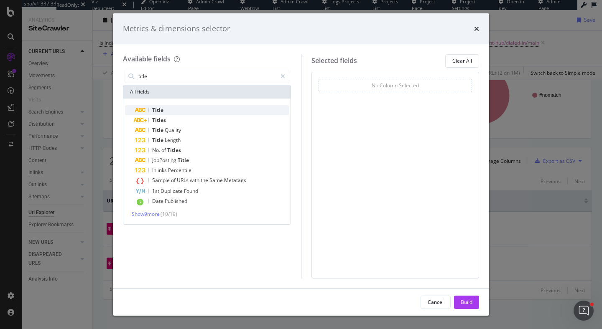
click at [195, 113] on div "Title" at bounding box center [212, 110] width 154 height 10
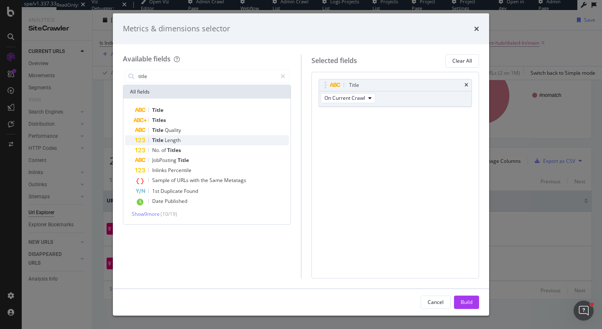
click at [221, 140] on div "Title Length" at bounding box center [212, 140] width 154 height 10
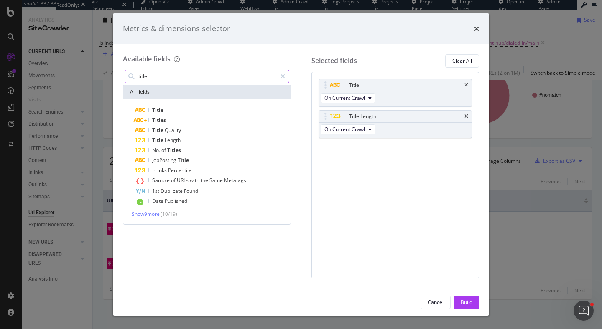
click at [170, 76] on input "title" at bounding box center [207, 76] width 139 height 13
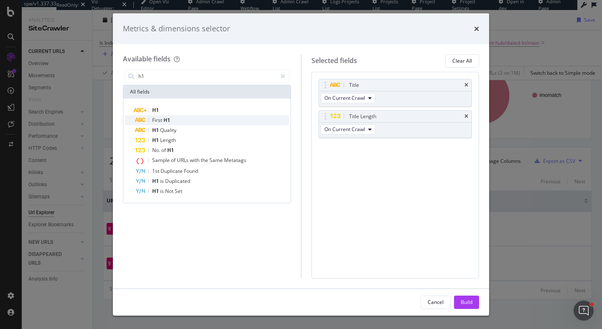
click at [201, 117] on div "First H1" at bounding box center [212, 120] width 154 height 10
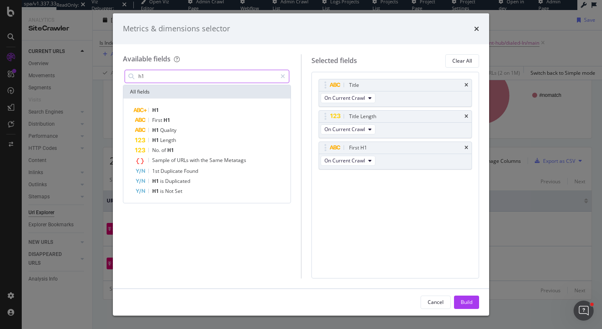
click at [173, 73] on input "h1" at bounding box center [207, 76] width 139 height 13
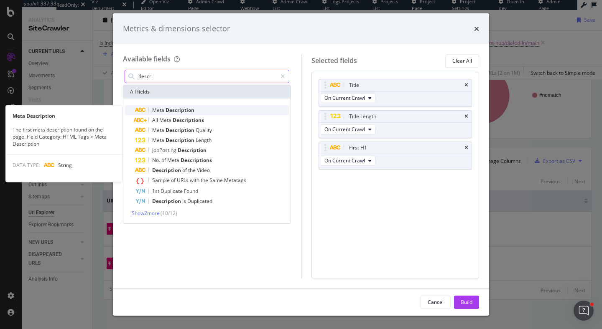
type input "descri"
click at [184, 109] on span "Description" at bounding box center [180, 110] width 29 height 7
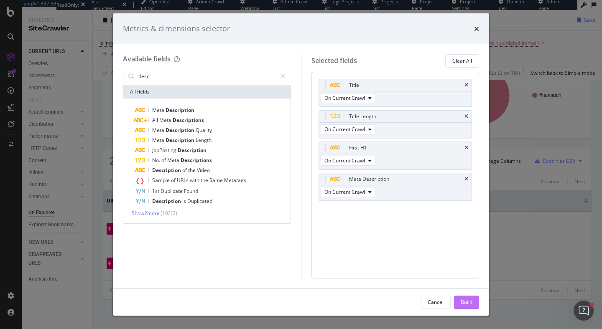
click at [470, 306] on div "Build" at bounding box center [467, 302] width 12 height 13
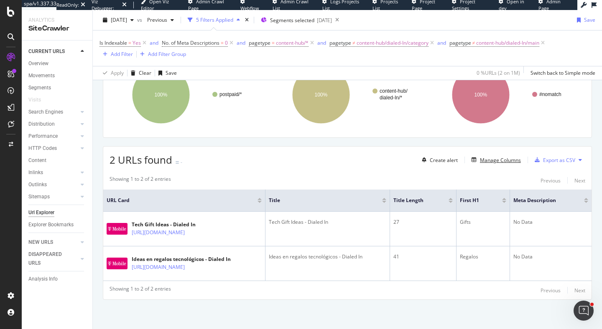
scroll to position [135, 0]
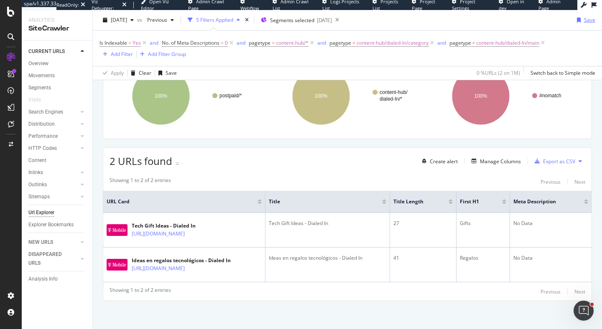
click at [586, 21] on div "Save" at bounding box center [589, 19] width 11 height 7
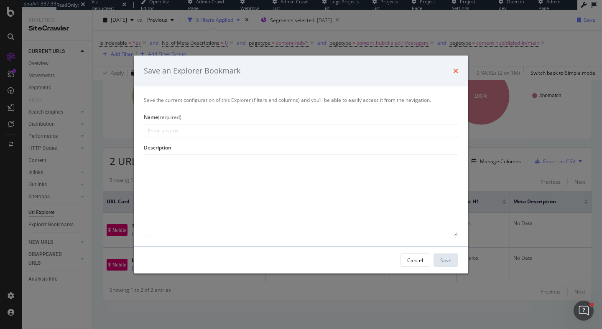
click at [456, 72] on icon "times" at bounding box center [455, 71] width 5 height 7
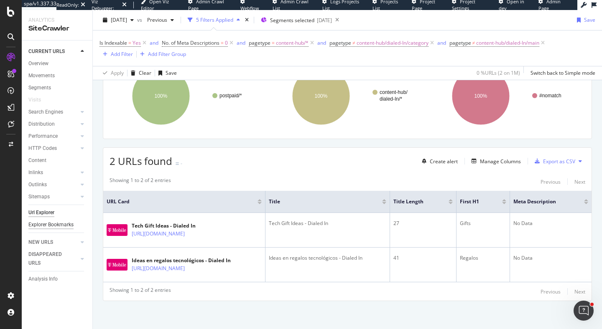
click at [57, 225] on div "Explorer Bookmarks" at bounding box center [50, 225] width 45 height 9
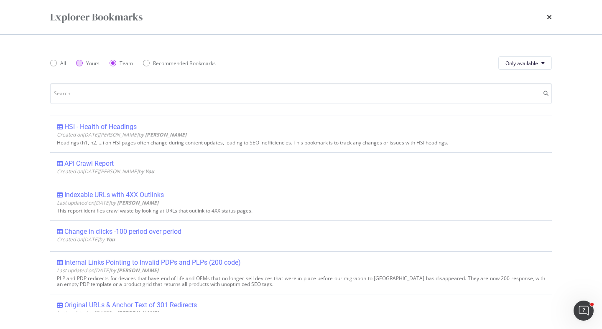
click at [77, 64] on div "Yours" at bounding box center [79, 63] width 7 height 7
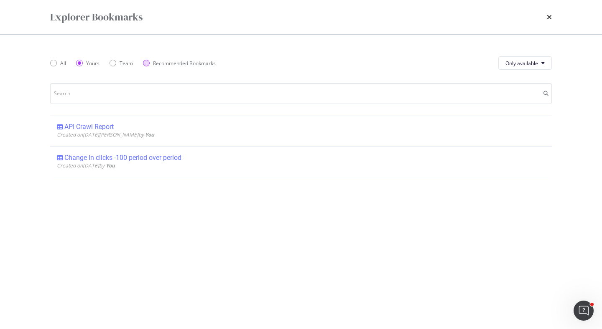
click at [148, 63] on div "Recommended Bookmarks" at bounding box center [146, 63] width 7 height 7
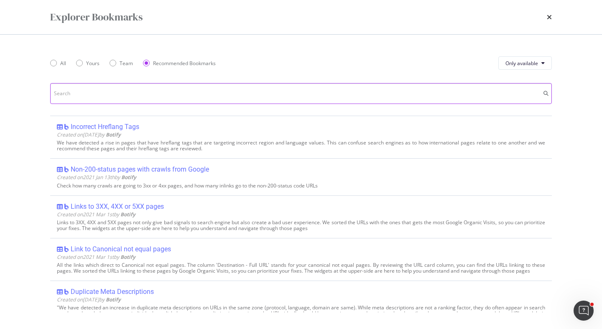
click at [156, 92] on input "modal" at bounding box center [301, 93] width 502 height 21
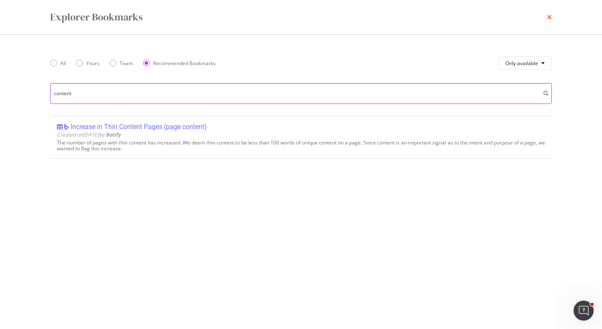
type input "content"
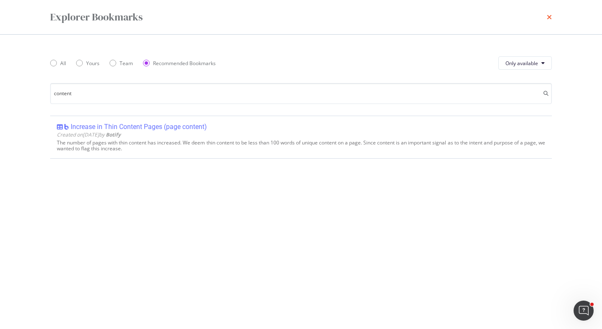
click at [549, 17] on icon "times" at bounding box center [549, 17] width 5 height 7
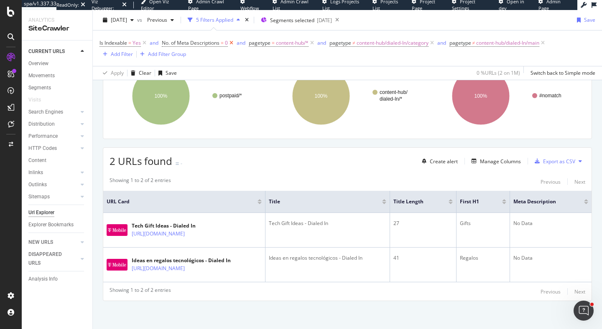
click at [231, 43] on icon at bounding box center [231, 43] width 7 height 8
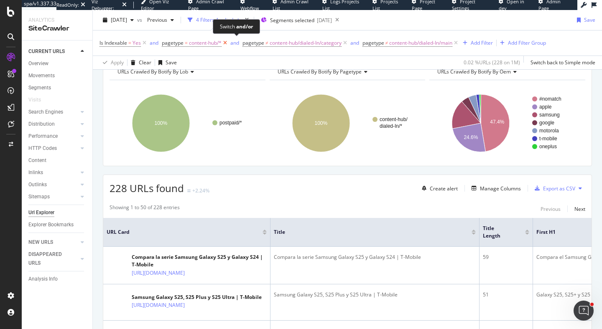
scroll to position [125, 0]
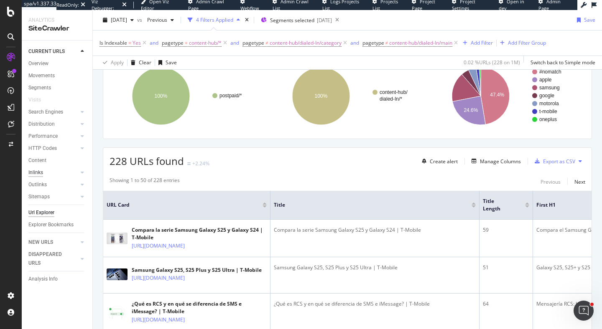
click at [40, 173] on div "Inlinks" at bounding box center [35, 172] width 15 height 9
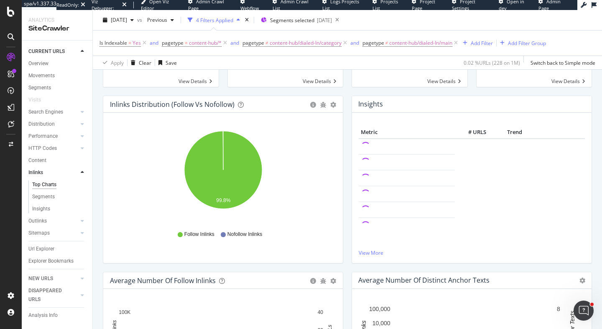
scroll to position [76, 0]
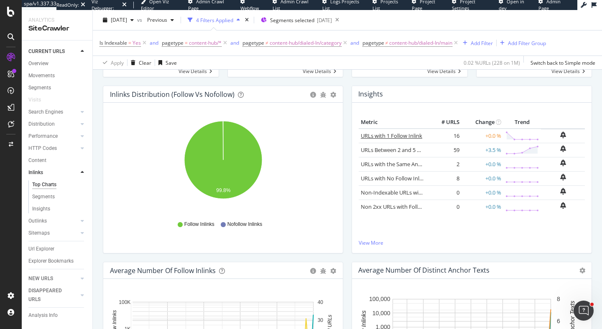
click at [371, 136] on link "URLs with 1 Follow Inlink" at bounding box center [391, 136] width 61 height 8
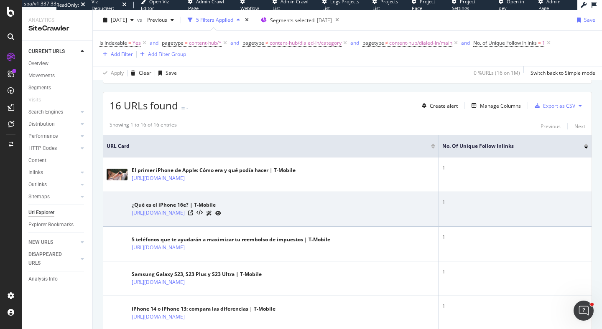
scroll to position [191, 0]
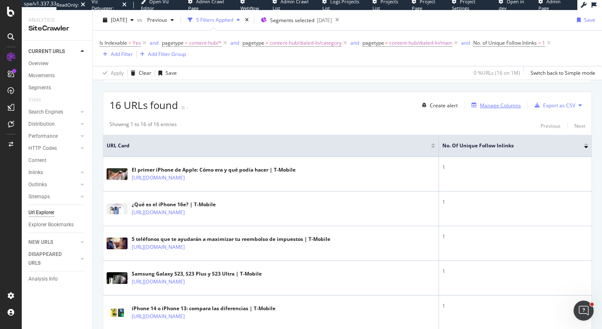
click at [496, 105] on div "Manage Columns" at bounding box center [500, 105] width 41 height 7
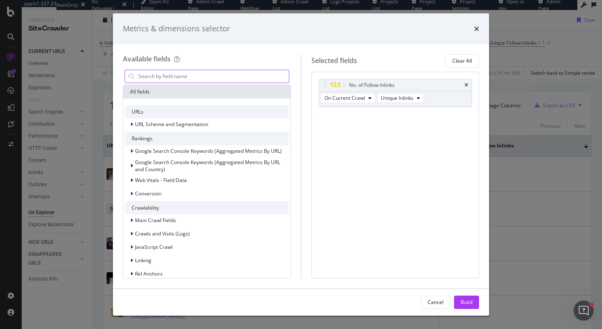
click at [203, 77] on input "modal" at bounding box center [213, 76] width 151 height 13
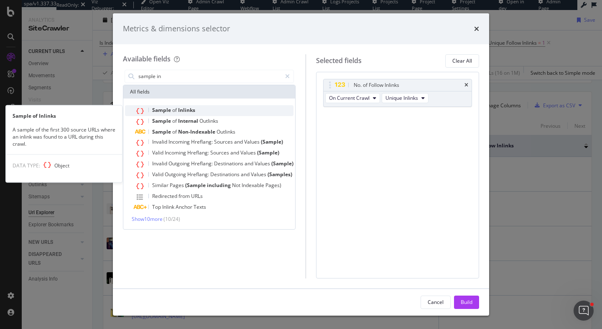
type input "sample in"
click at [166, 110] on span "Sample" at bounding box center [162, 110] width 20 height 7
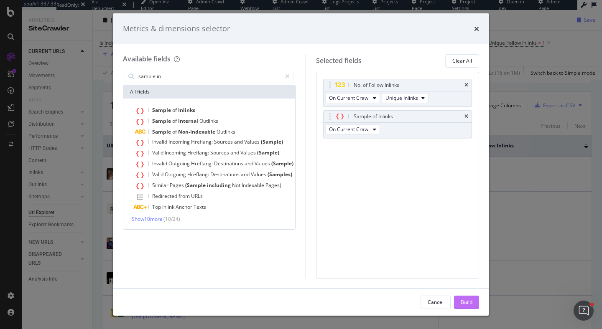
click at [468, 305] on div "Build" at bounding box center [467, 302] width 12 height 7
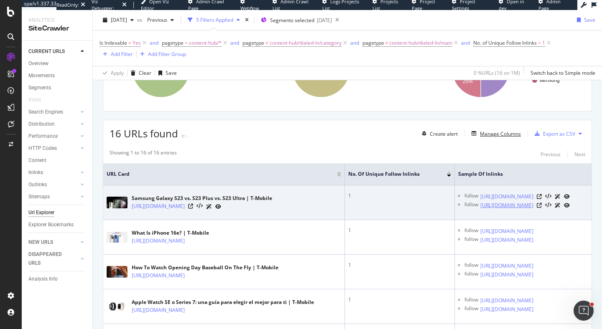
scroll to position [166, 0]
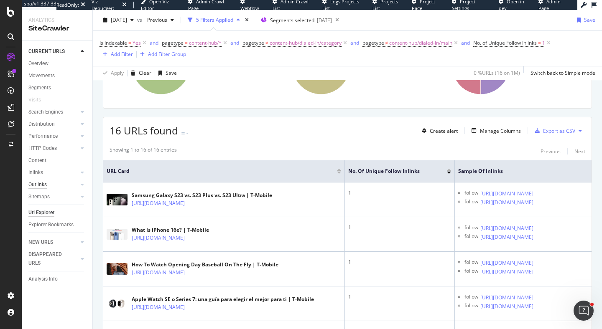
click at [38, 185] on div "Outlinks" at bounding box center [37, 185] width 18 height 9
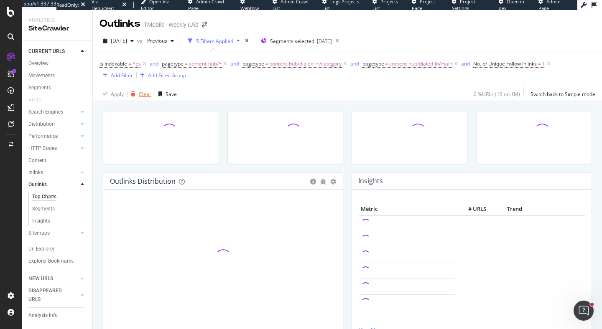
click at [140, 93] on div "Clear" at bounding box center [145, 94] width 13 height 7
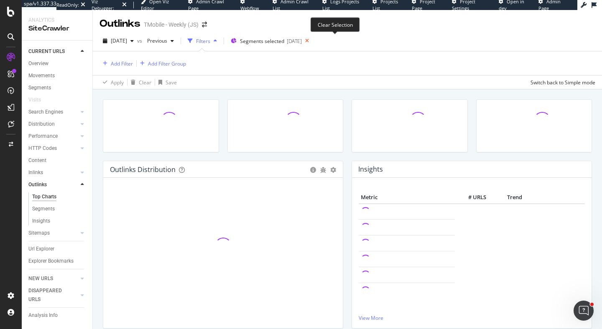
click at [312, 41] on icon at bounding box center [307, 41] width 10 height 12
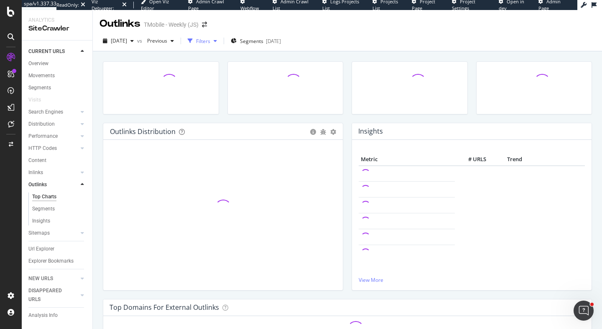
click at [220, 40] on div "button" at bounding box center [215, 40] width 10 height 5
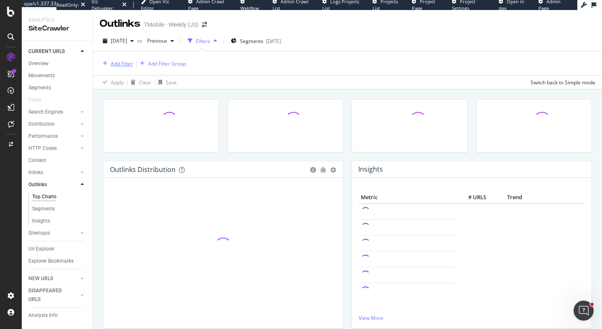
click at [123, 61] on div "Add Filter" at bounding box center [122, 63] width 22 height 7
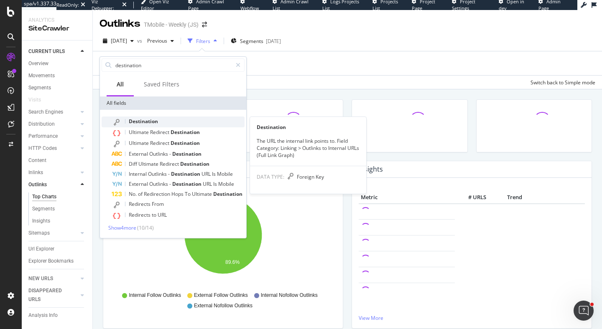
type input "destination"
click at [136, 119] on span "Destination" at bounding box center [143, 121] width 29 height 7
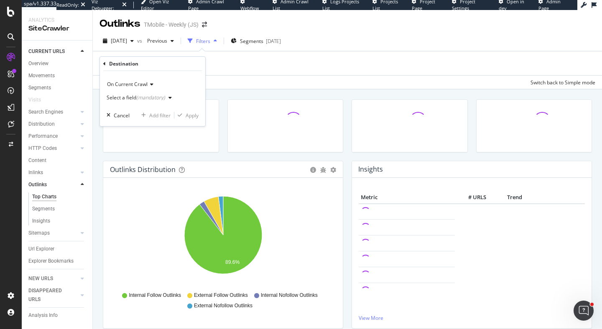
click at [151, 99] on div "(mandatory)" at bounding box center [150, 97] width 29 height 7
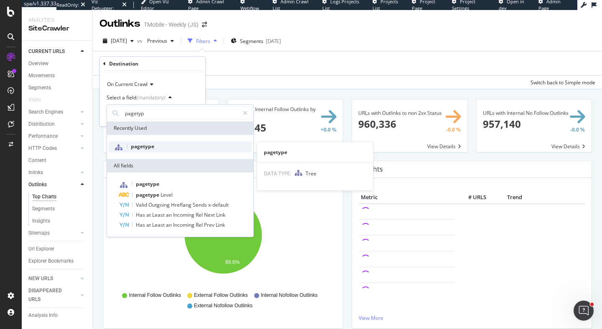
type input "pagetyp"
click at [139, 147] on span "pagetype" at bounding box center [142, 146] width 23 height 7
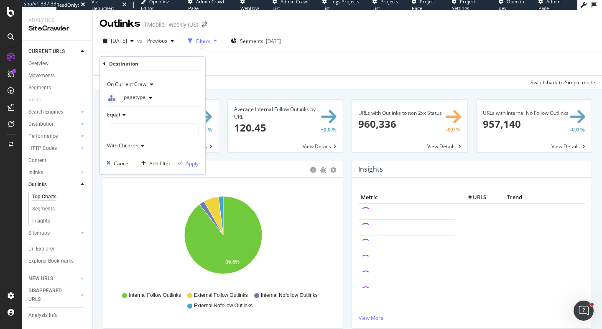
click at [154, 130] on div at bounding box center [152, 130] width 91 height 13
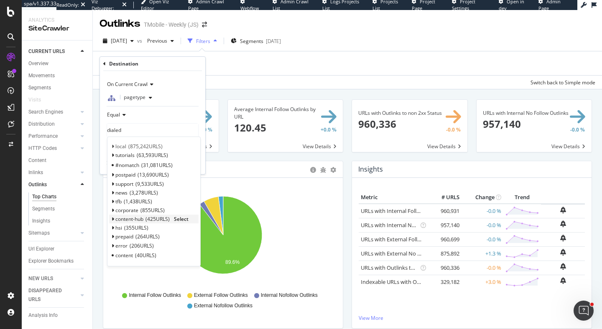
type input "dialed"
click at [113, 218] on icon at bounding box center [112, 219] width 3 height 5
click at [118, 226] on icon at bounding box center [116, 228] width 3 height 5
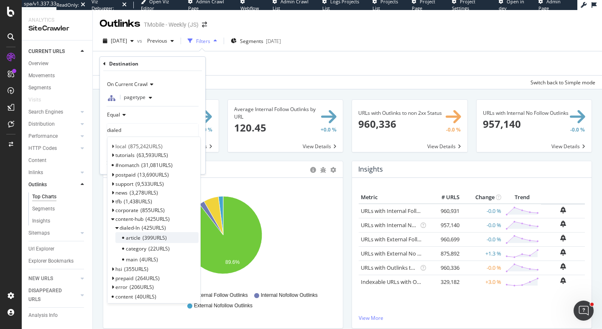
click at [132, 239] on span "article" at bounding box center [133, 238] width 15 height 7
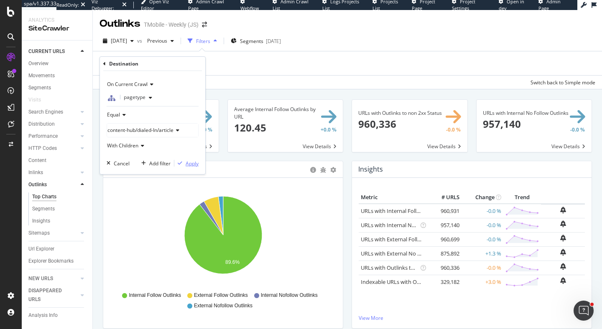
click at [191, 163] on div "Apply" at bounding box center [192, 163] width 13 height 7
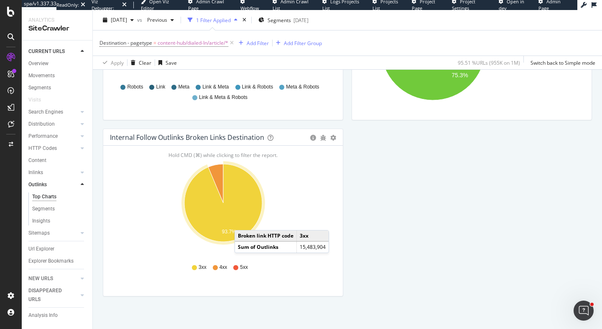
scroll to position [392, 0]
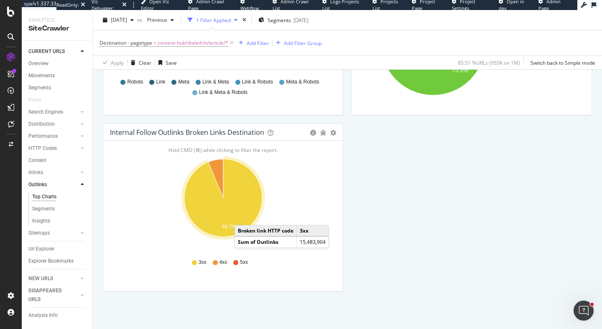
click at [244, 207] on icon "A chart." at bounding box center [223, 198] width 78 height 78
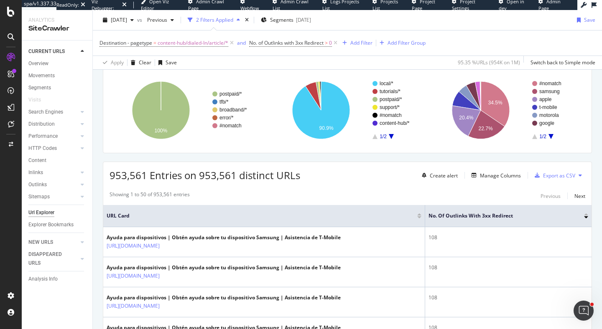
scroll to position [110, 0]
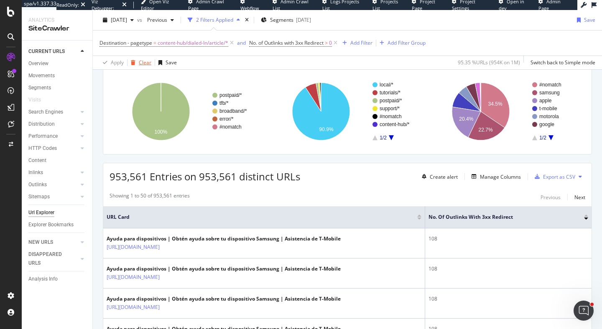
click at [140, 64] on div "Clear" at bounding box center [145, 62] width 13 height 7
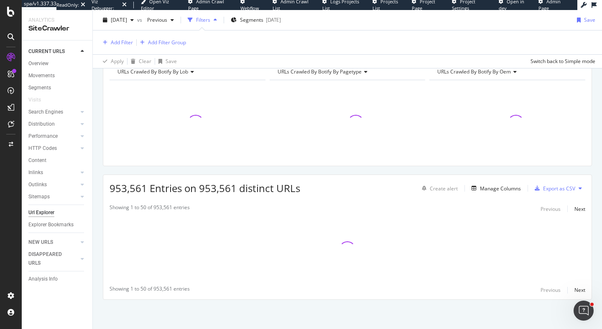
scroll to position [97, 0]
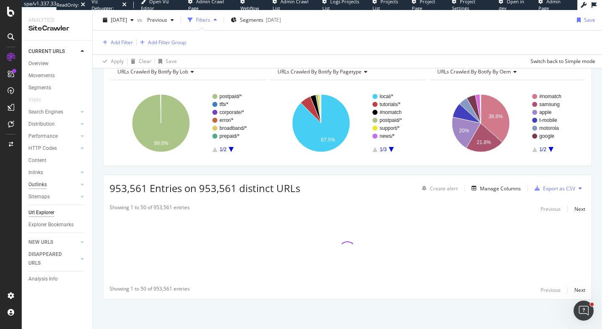
click at [42, 185] on div "Outlinks" at bounding box center [37, 185] width 18 height 9
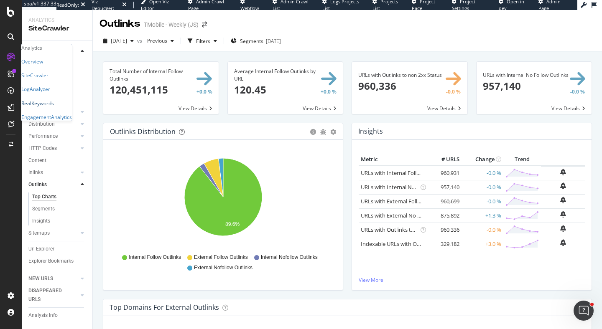
click at [54, 107] on div "RealKeywords" at bounding box center [37, 103] width 33 height 7
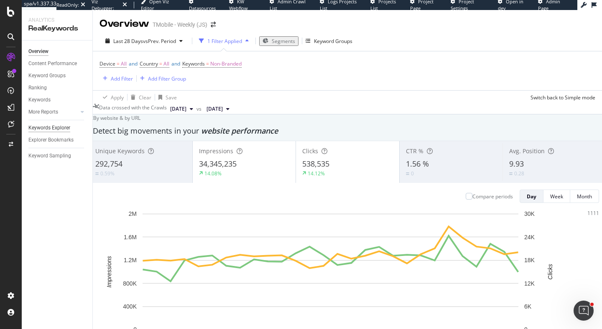
click at [63, 128] on div "Keywords Explorer" at bounding box center [49, 128] width 42 height 9
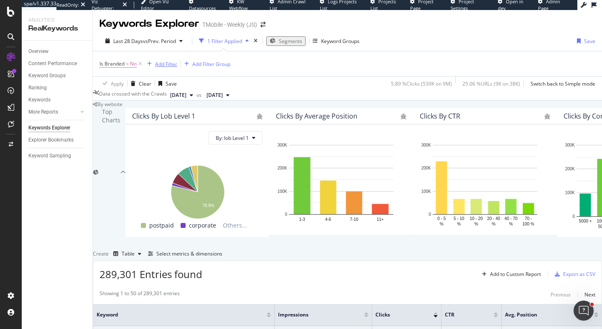
click at [173, 62] on div "Add Filter" at bounding box center [166, 64] width 22 height 7
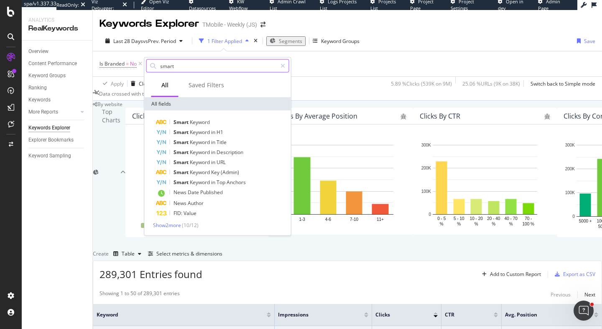
click at [190, 66] on input "smart" at bounding box center [217, 66] width 117 height 13
drag, startPoint x: 178, startPoint y: 65, endPoint x: 157, endPoint y: 65, distance: 20.5
click at [157, 65] on div "smart" at bounding box center [217, 65] width 143 height 13
type input "keyword"
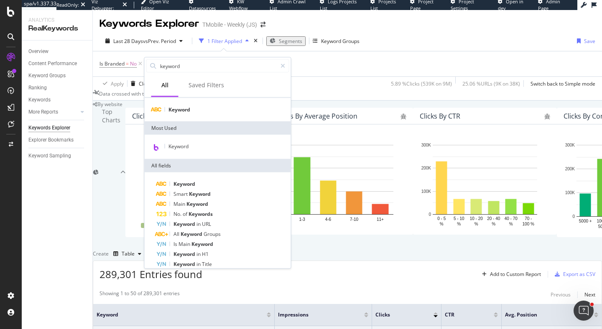
scroll to position [34, 0]
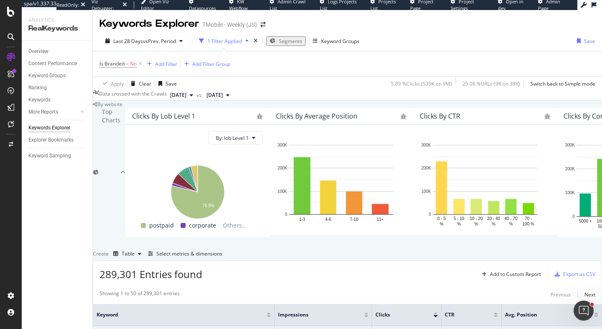
click at [222, 250] on div "Select metrics & dimensions" at bounding box center [189, 253] width 66 height 7
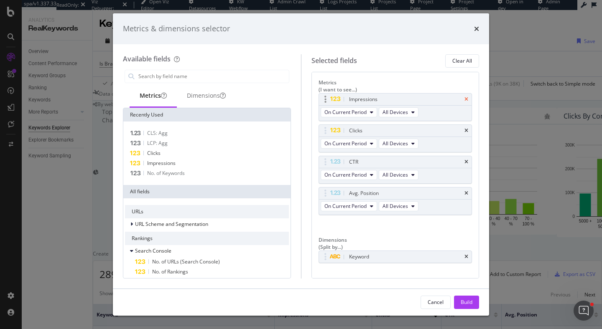
click at [465, 97] on icon "times" at bounding box center [466, 99] width 4 height 5
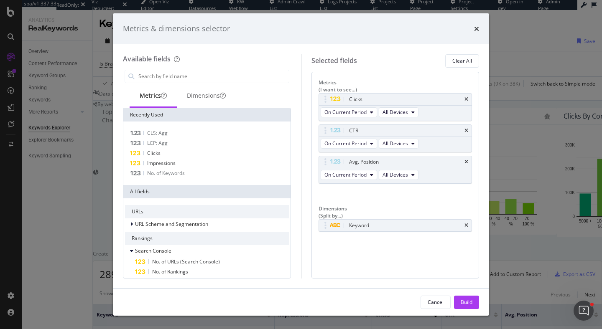
click at [465, 97] on icon "times" at bounding box center [466, 99] width 4 height 5
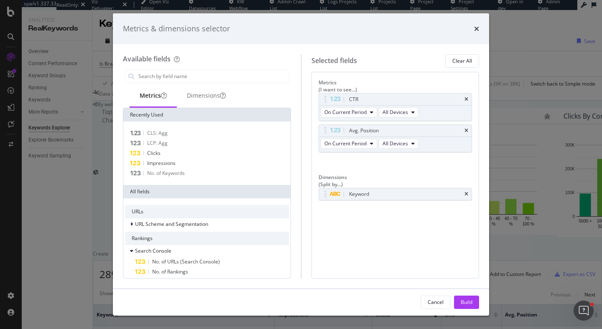
click at [465, 97] on icon "times" at bounding box center [466, 99] width 4 height 5
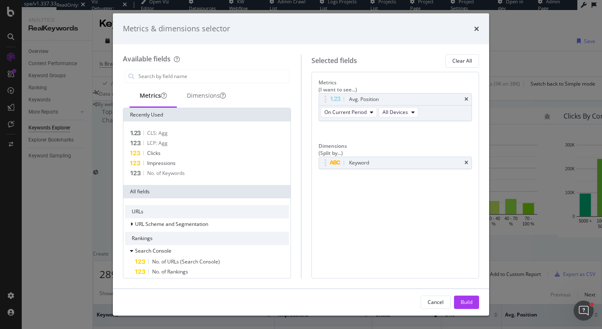
click at [465, 97] on icon "times" at bounding box center [466, 99] width 4 height 5
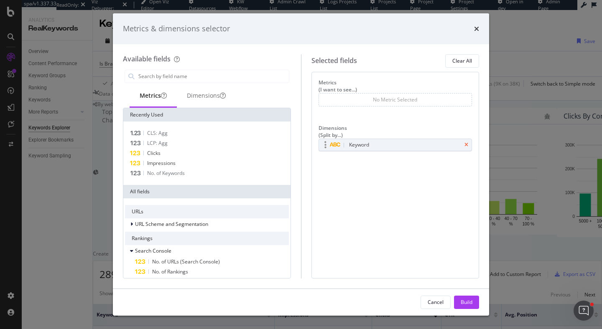
click at [467, 143] on icon "times" at bounding box center [466, 145] width 4 height 5
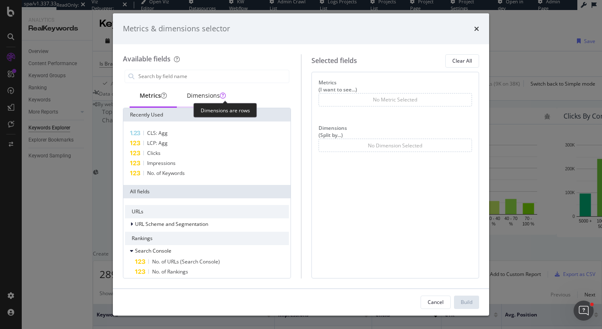
click at [202, 99] on div "Dimensions" at bounding box center [206, 96] width 39 height 8
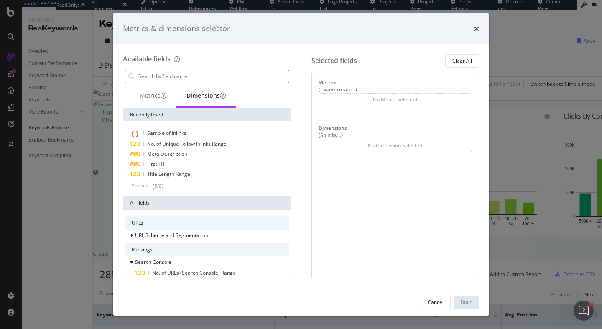
click at [171, 75] on input "modal" at bounding box center [213, 76] width 151 height 13
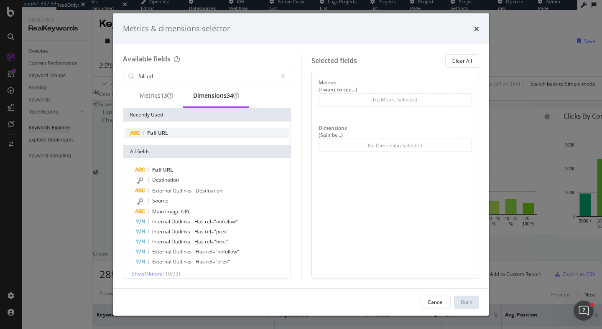
click at [154, 135] on span "Full" at bounding box center [152, 133] width 11 height 7
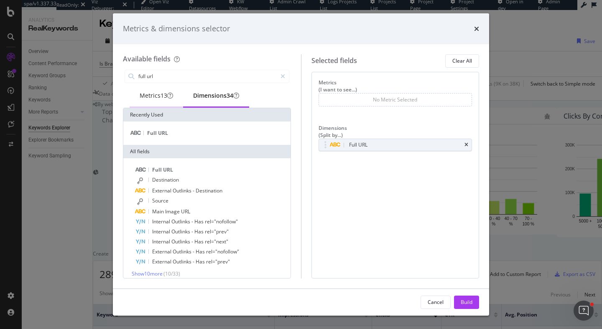
click at [146, 99] on div "Metrics 13" at bounding box center [156, 96] width 33 height 8
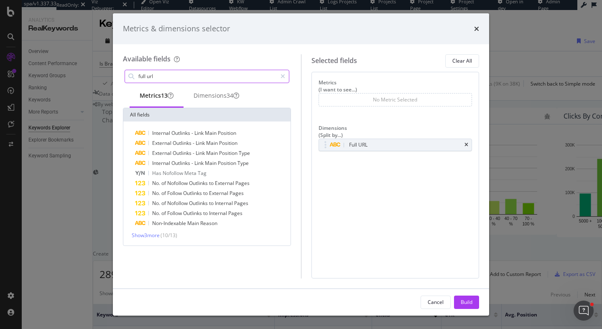
click at [182, 76] on input "full url" at bounding box center [207, 76] width 139 height 13
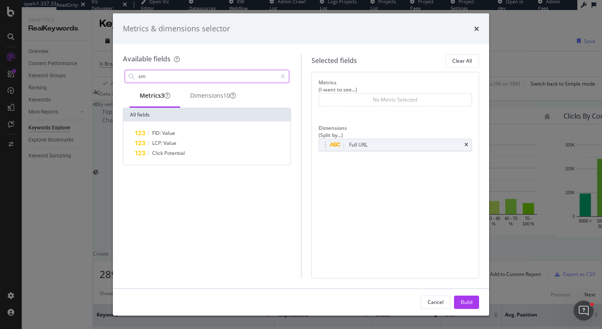
type input "s"
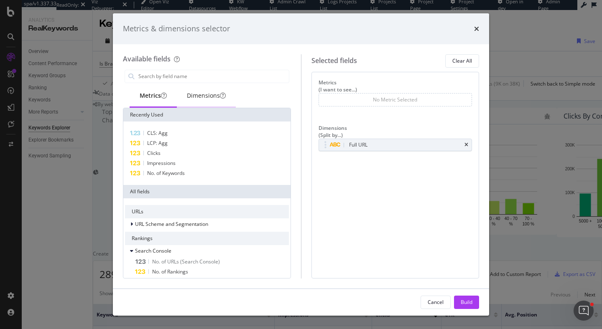
click at [216, 97] on div "Dimensions" at bounding box center [206, 96] width 39 height 8
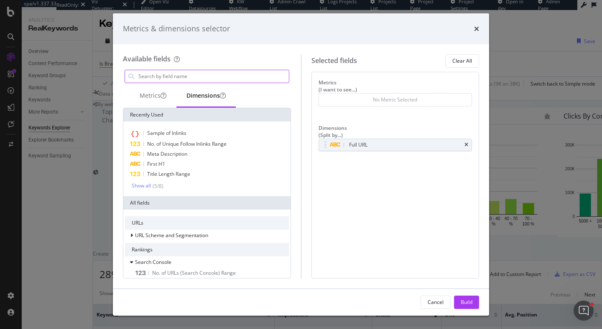
click at [199, 74] on input "modal" at bounding box center [213, 76] width 151 height 13
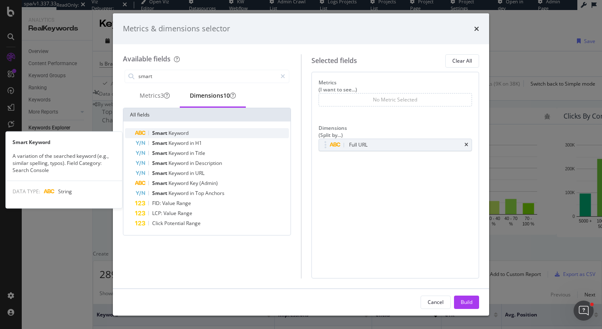
click at [216, 136] on div "Smart Keyword" at bounding box center [212, 133] width 154 height 10
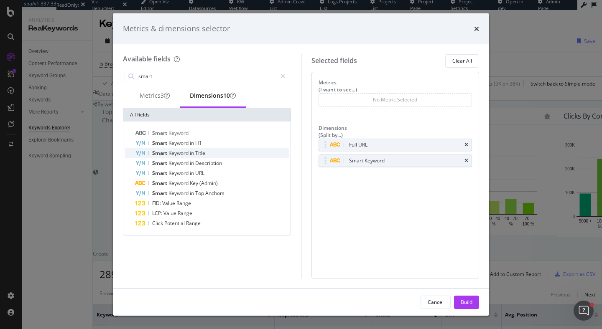
click at [226, 156] on div "Smart Keyword in Title" at bounding box center [212, 153] width 154 height 10
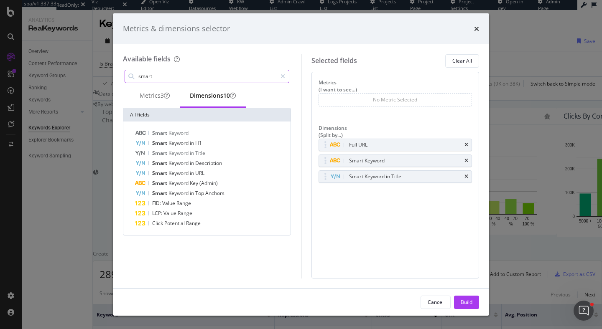
click at [173, 76] on input "smart" at bounding box center [207, 76] width 139 height 13
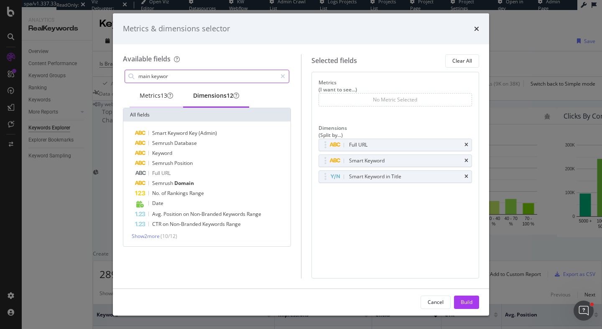
type input "main keywor"
click at [147, 98] on div "Metrics 13" at bounding box center [156, 96] width 33 height 8
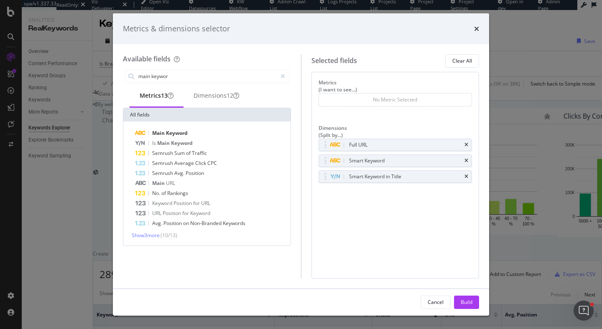
click at [194, 131] on div "Main Keyword Is Main Keyword Semrush Sum of Traffic Semrush Average Click CPC S…" at bounding box center [206, 184] width 167 height 124
click at [193, 135] on div "Main Keyword" at bounding box center [212, 133] width 154 height 10
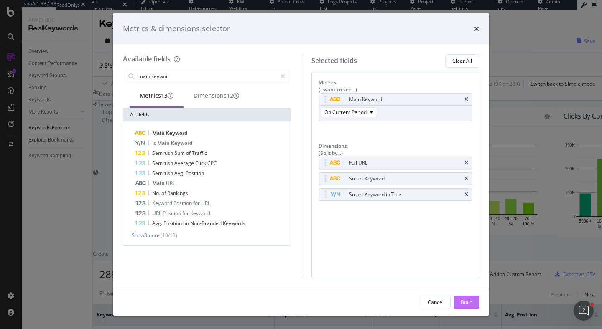
click at [474, 306] on button "Build" at bounding box center [466, 302] width 25 height 13
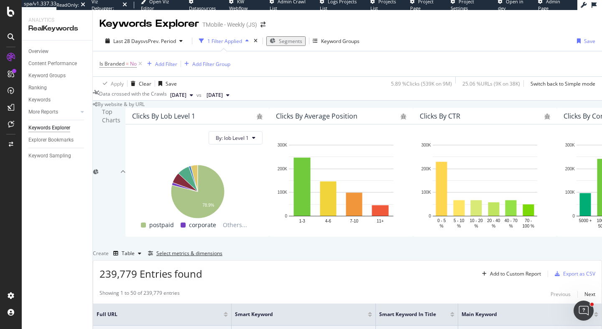
scroll to position [0, 60]
click at [510, 272] on div "Add to Custom Report" at bounding box center [515, 274] width 51 height 5
click at [222, 250] on div "Select metrics & dimensions" at bounding box center [189, 253] width 66 height 7
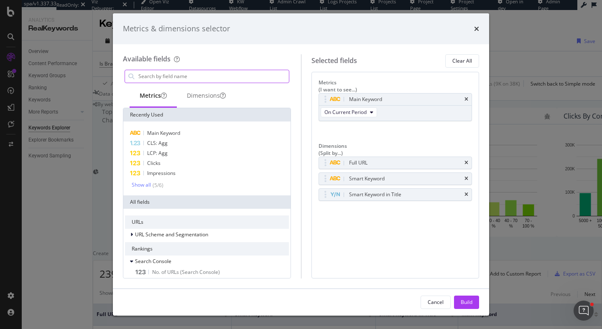
click at [191, 75] on input "modal" at bounding box center [213, 76] width 151 height 13
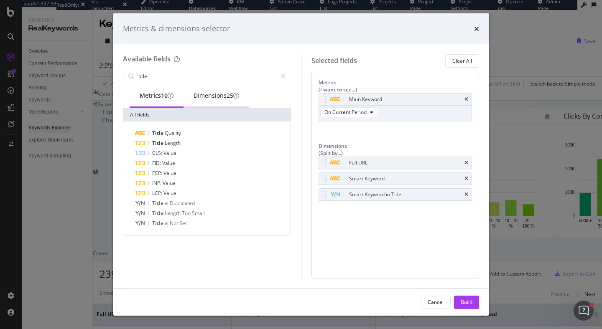
type input "title"
click at [230, 100] on div "Dimensions 25" at bounding box center [217, 96] width 46 height 8
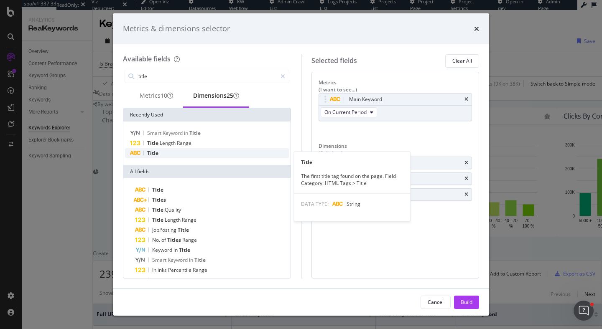
click at [161, 157] on div "Title" at bounding box center [207, 153] width 164 height 10
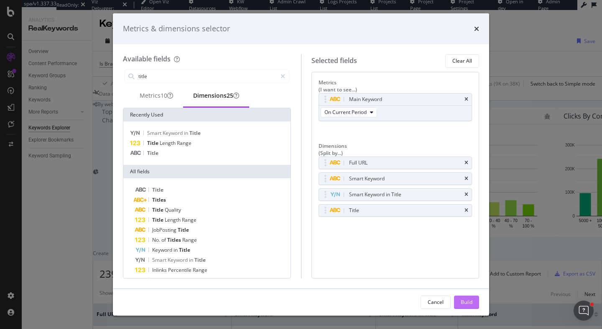
click at [470, 301] on div "Build" at bounding box center [467, 302] width 12 height 7
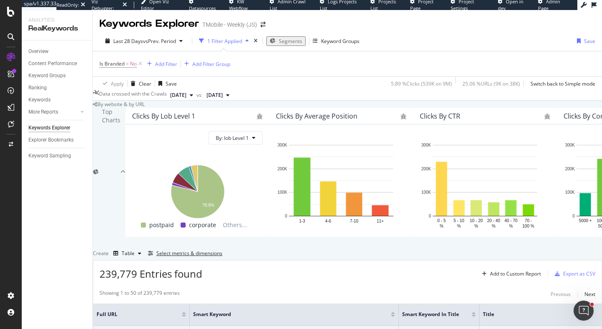
scroll to position [127, 0]
click at [143, 80] on div "Clear" at bounding box center [145, 83] width 13 height 7
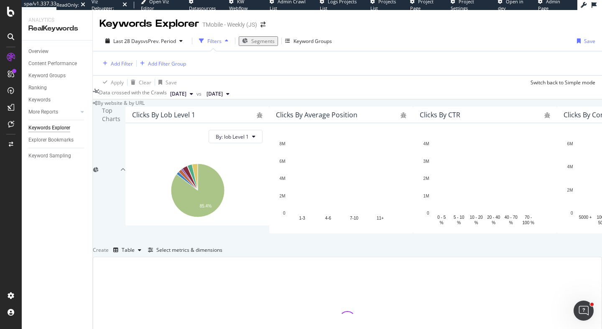
scroll to position [126, 0]
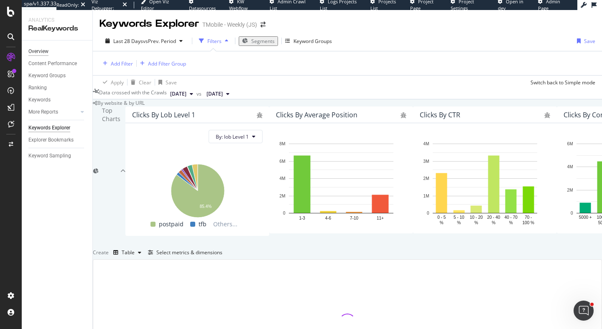
click at [42, 51] on div "Overview" at bounding box center [38, 51] width 20 height 9
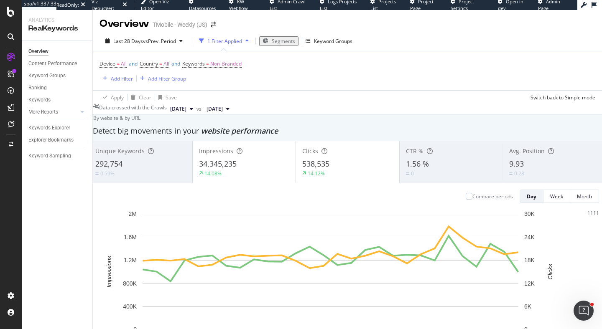
click at [279, 42] on span "Segments" at bounding box center [283, 41] width 23 height 7
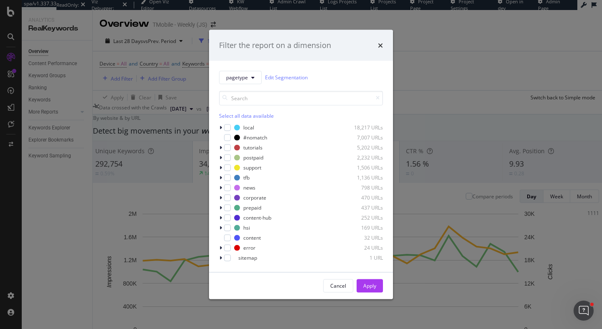
click at [245, 105] on div "Select all data available" at bounding box center [301, 105] width 164 height 28
click at [241, 98] on input "modal" at bounding box center [301, 98] width 164 height 15
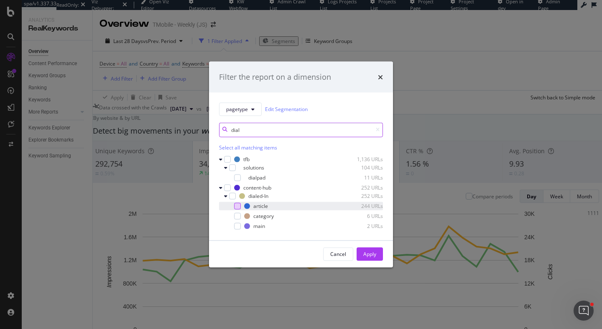
type input "dial"
click at [238, 206] on div "modal" at bounding box center [237, 206] width 7 height 7
click at [364, 257] on div "Apply" at bounding box center [369, 254] width 13 height 7
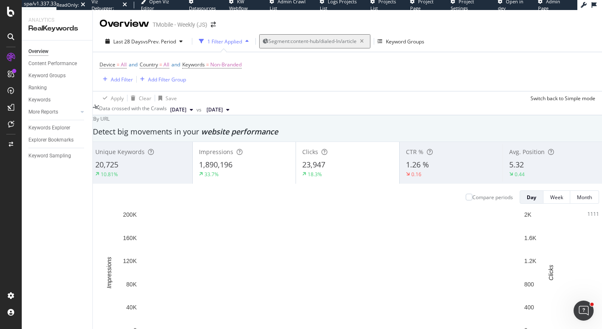
scroll to position [120, 0]
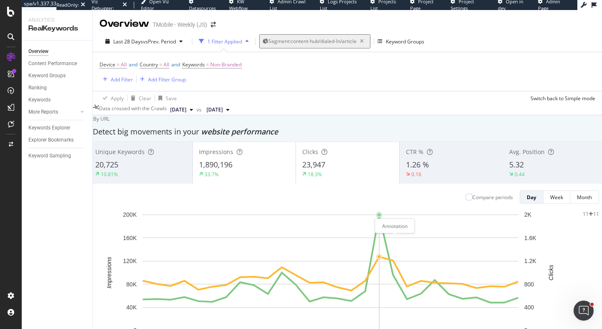
click at [589, 217] on icon "plus" at bounding box center [591, 214] width 5 height 5
click at [122, 314] on textarea at bounding box center [92, 322] width 60 height 17
click at [10, 13] on icon at bounding box center [11, 12] width 8 height 10
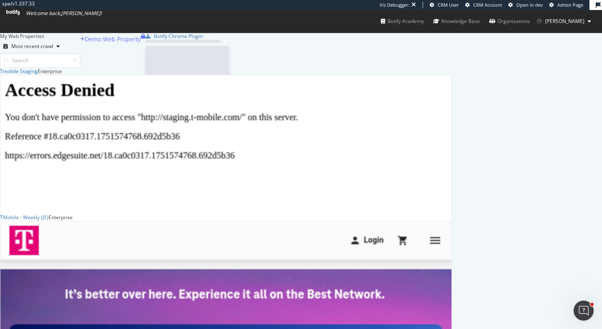
scroll to position [686, 452]
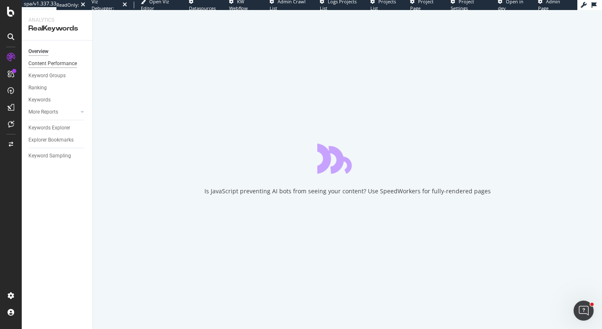
click at [55, 65] on div "Content Performance" at bounding box center [52, 63] width 48 height 9
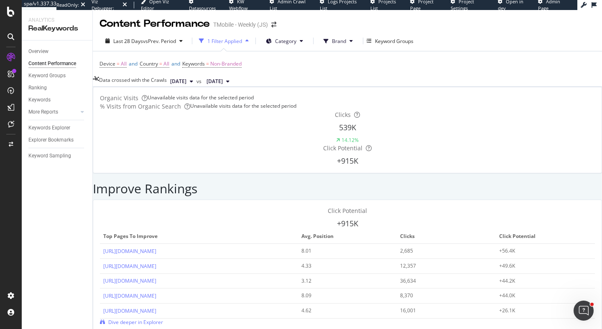
drag, startPoint x: 287, startPoint y: 238, endPoint x: 211, endPoint y: 238, distance: 76.1
click at [211, 274] on td "[URL][DOMAIN_NAME]" at bounding box center [199, 281] width 198 height 15
copy link "[URL][DOMAIN_NAME]"
click at [10, 123] on icon at bounding box center [11, 124] width 6 height 7
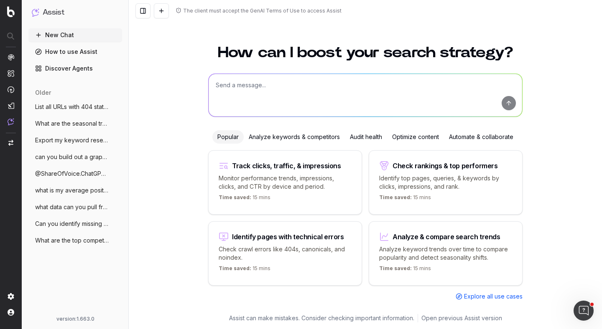
click at [417, 137] on div "Optimize content" at bounding box center [415, 136] width 57 height 13
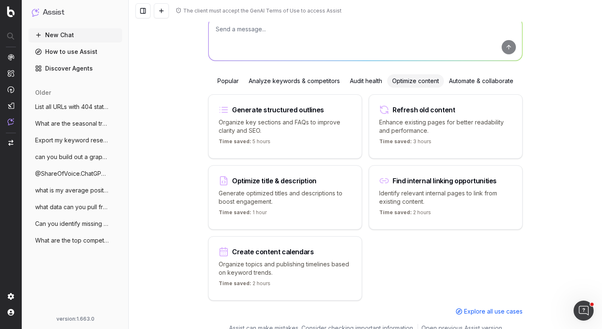
scroll to position [66, 0]
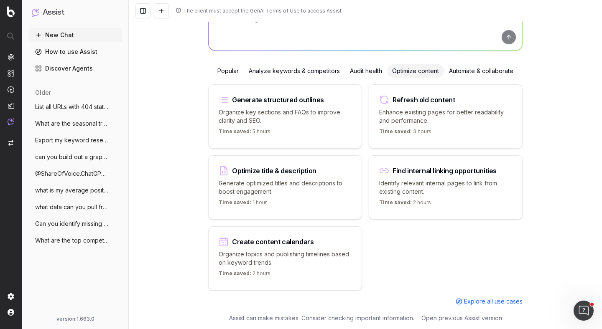
click at [438, 120] on p "Enhance existing pages for better readability and performance." at bounding box center [445, 116] width 133 height 17
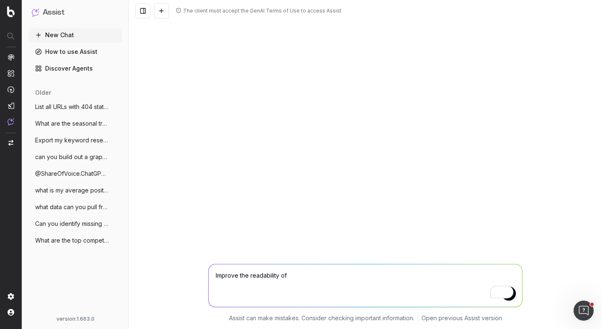
paste textarea "[URL][DOMAIN_NAME]"
type textarea "Improve the readability of [URL][DOMAIN_NAME]"
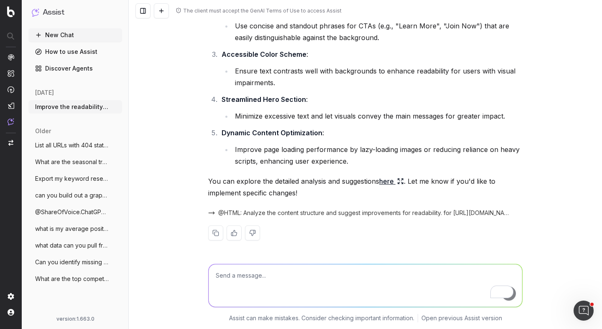
scroll to position [117, 0]
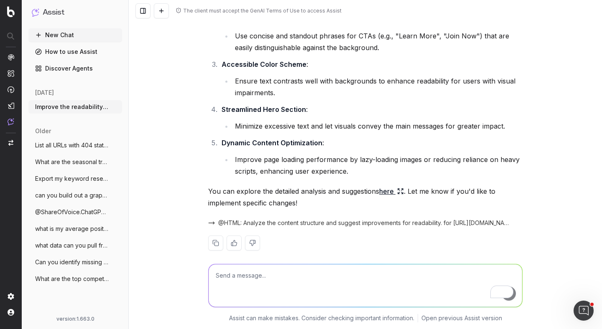
click at [385, 192] on link "here" at bounding box center [391, 192] width 25 height 12
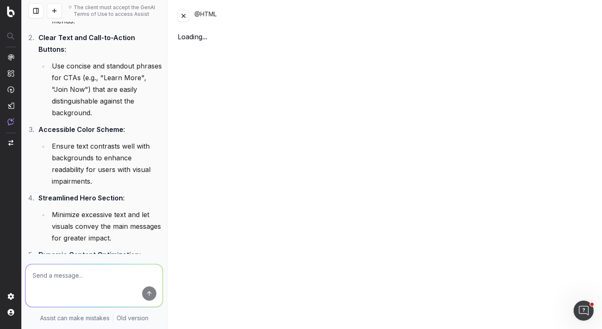
scroll to position [152, 0]
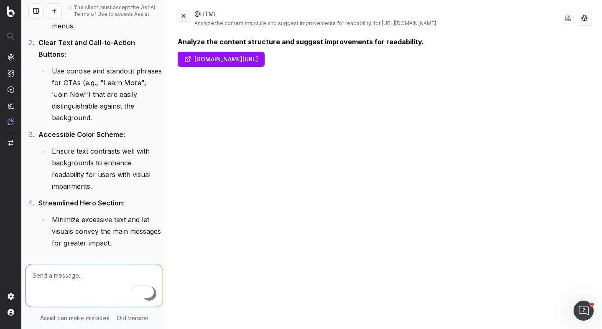
click at [181, 16] on button at bounding box center [184, 16] width 12 height 12
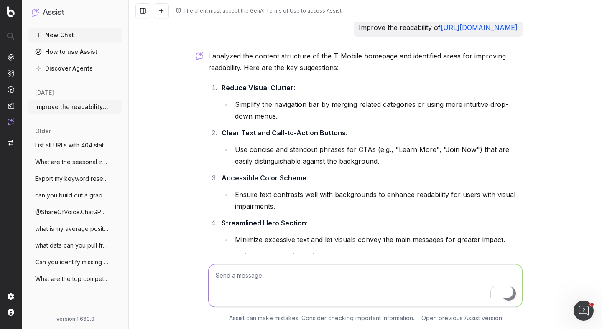
scroll to position [0, 0]
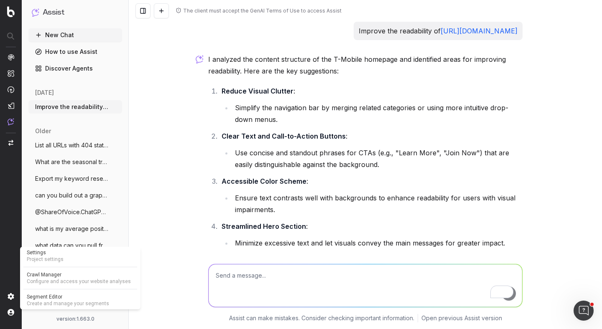
click at [38, 301] on span "Create and manage your segments" at bounding box center [80, 304] width 107 height 7
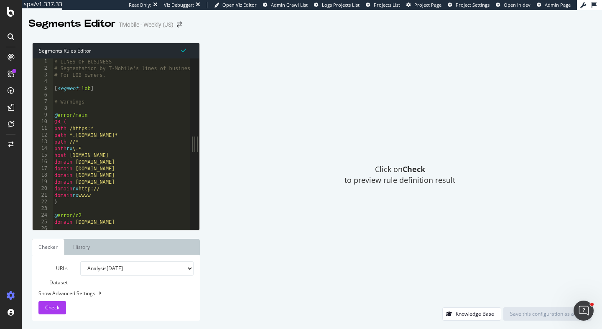
type textarea "[segment:lob]"
click at [119, 86] on div "# LINES OF BUSINESS # Segmentation by T-Mobile's lines of business. # For LOB o…" at bounding box center [300, 151] width 494 height 185
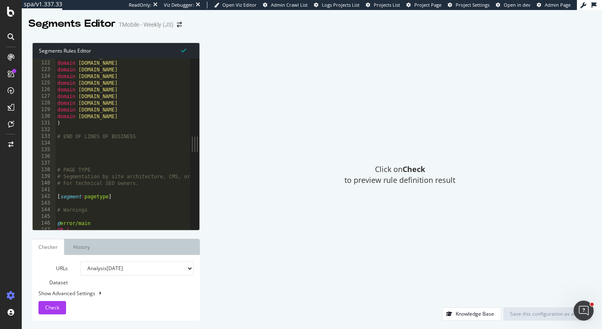
scroll to position [808, 0]
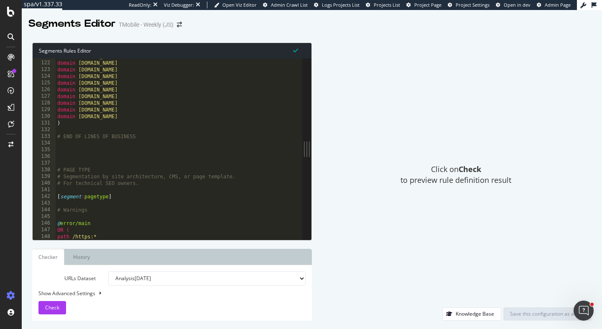
drag, startPoint x: 196, startPoint y: 145, endPoint x: 377, endPoint y: 184, distance: 186.0
click at [377, 184] on div "Segments Rules Editor [segment:lob] 121 122 123 124 125 126 127 128 129 130 131…" at bounding box center [312, 181] width 580 height 295
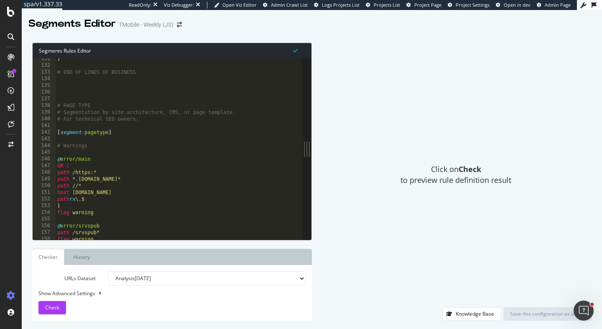
scroll to position [906, 0]
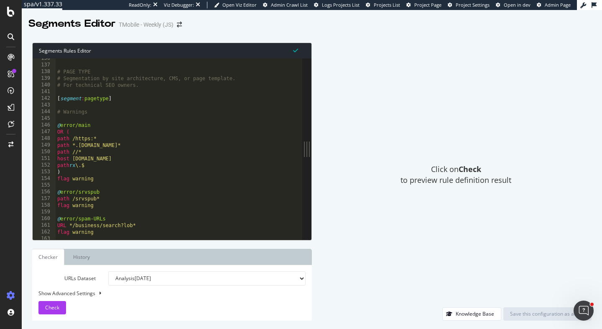
click at [195, 186] on div "# PAGE TYPE # Segmentation by site architecture, CMS, or page template. # For t…" at bounding box center [303, 152] width 494 height 195
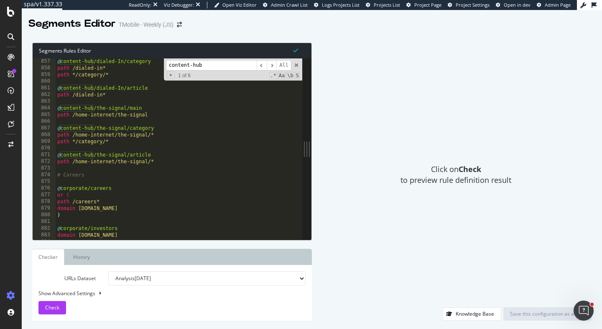
scroll to position [5724, 0]
type input "content-hub"
click at [162, 167] on div "@ content-hub/dialed-In/category path /dialed-in* path */category/* @ content-h…" at bounding box center [303, 150] width 494 height 195
click at [171, 163] on div "@ content-hub/dialed-In/category path /dialed-in* path */category/* @ content-h…" at bounding box center [303, 150] width 494 height 195
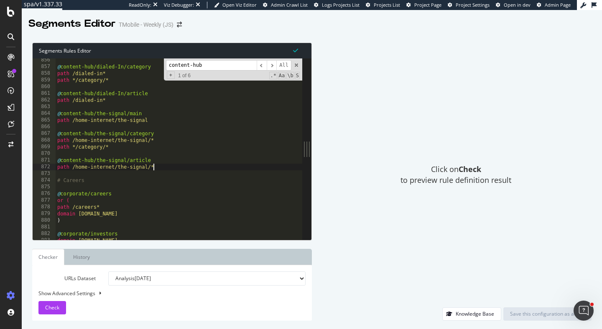
scroll to position [5720, 0]
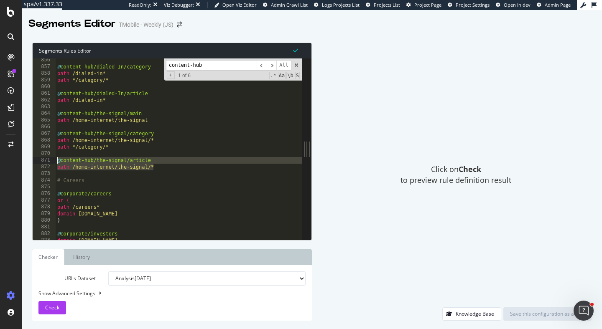
drag, startPoint x: 158, startPoint y: 169, endPoint x: 55, endPoint y: 164, distance: 103.4
click at [55, 164] on div "path /home-internet/the-signal/* 856 857 858 859 860 861 862 863 864 865 866 86…" at bounding box center [168, 149] width 270 height 181
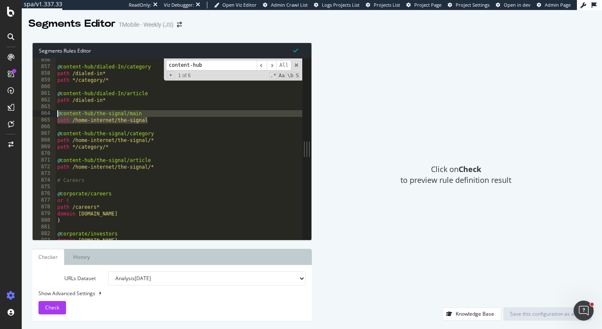
drag, startPoint x: 150, startPoint y: 120, endPoint x: 45, endPoint y: 111, distance: 104.9
click at [45, 111] on div "@content-hub/the-signal/article path /home-internet/the-signal/* 856 857 858 85…" at bounding box center [168, 149] width 270 height 181
type textarea "@content-hub/the-signal/main path /home-internet/the-signal"
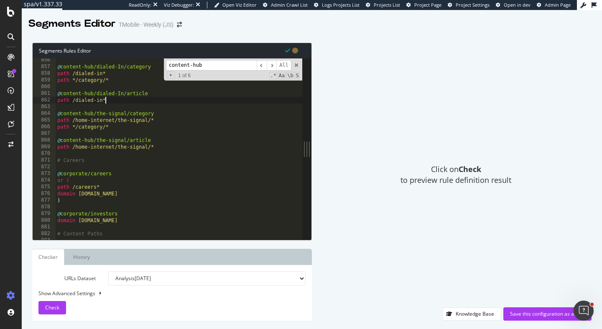
click at [167, 150] on div "@ content-hub/dialed-In/category path /dialed-in* path */category/* @ content-h…" at bounding box center [303, 154] width 494 height 195
type textarea "path /home-internet/the-signal/*"
paste textarea "path /home-internet/the-signal"
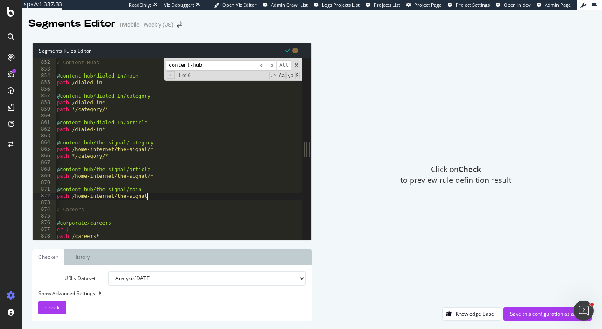
scroll to position [0, 0]
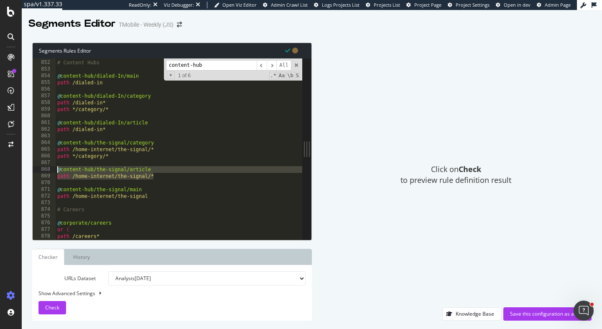
drag, startPoint x: 161, startPoint y: 177, endPoint x: 44, endPoint y: 171, distance: 117.2
click at [44, 171] on div "path /home-internet/the-signal 851 852 853 854 855 856 857 858 859 860 861 862 …" at bounding box center [168, 149] width 270 height 181
type textarea "@content-hub/the-signal/article path /home-internet/the-signal/*"
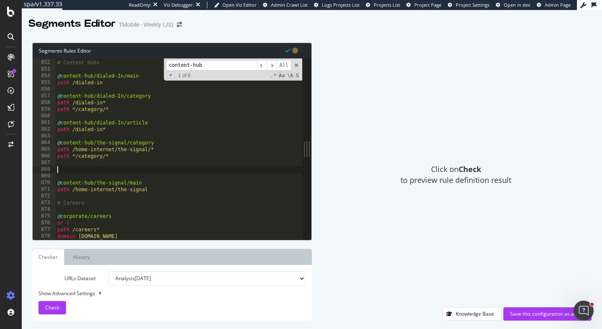
paste textarea "path /home-internet/the-signal/*"
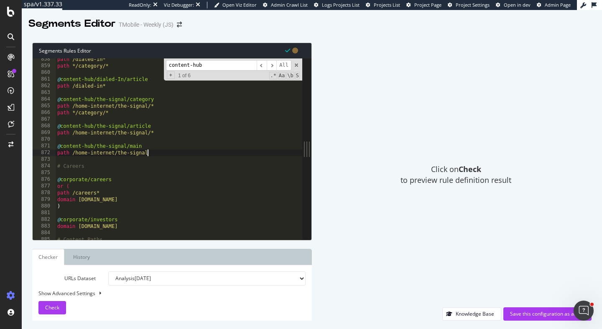
click at [166, 154] on div "path /dialed-in* path */category/* @ content-hub/dialed-In/article path /dialed…" at bounding box center [303, 153] width 494 height 195
type textarea "path /home-internet/the-signal"
click at [56, 309] on span "Check" at bounding box center [52, 307] width 14 height 7
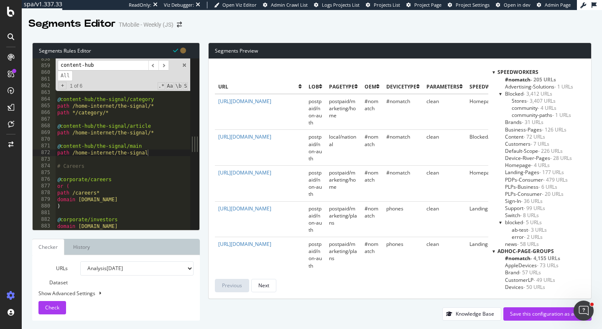
click at [493, 71] on div at bounding box center [493, 72] width 3 height 7
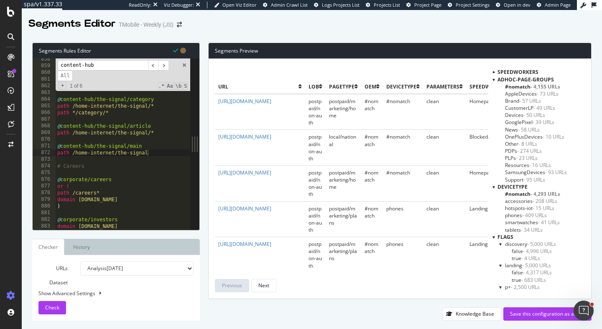
click at [494, 81] on div at bounding box center [493, 79] width 3 height 7
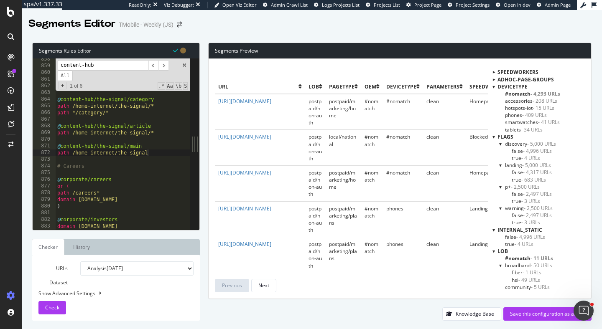
click at [492, 88] on div at bounding box center [493, 86] width 3 height 7
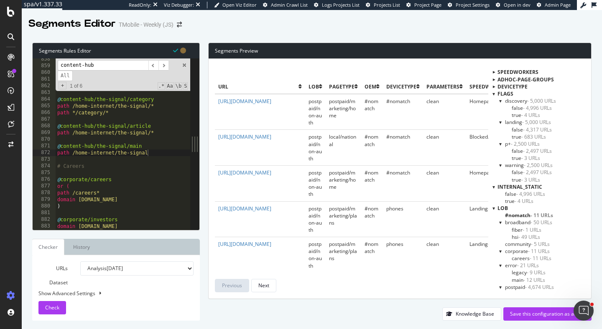
click at [493, 94] on div at bounding box center [493, 93] width 3 height 7
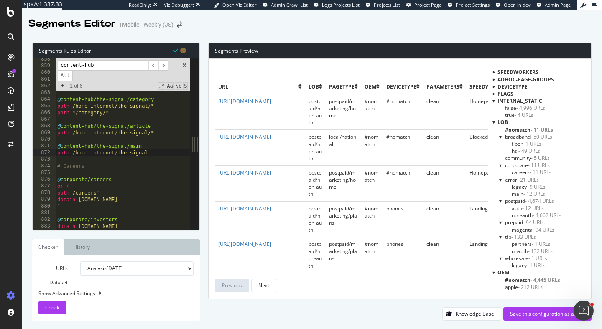
click at [492, 102] on div at bounding box center [493, 100] width 3 height 7
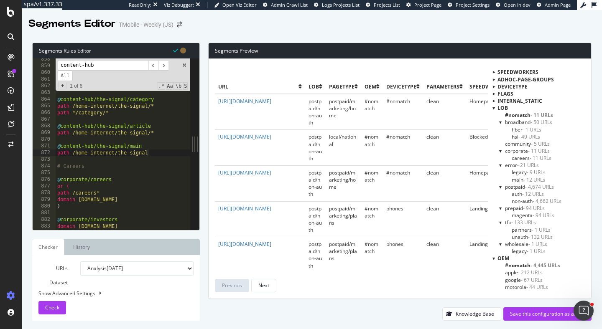
click at [492, 105] on div at bounding box center [493, 108] width 3 height 7
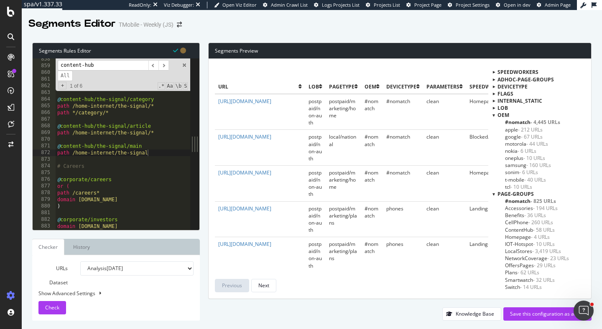
click at [494, 117] on div at bounding box center [493, 115] width 3 height 7
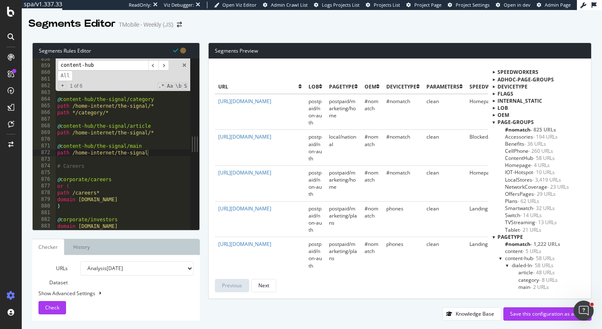
click at [528, 159] on span "ContentHub - 58 URLs" at bounding box center [530, 158] width 50 height 7
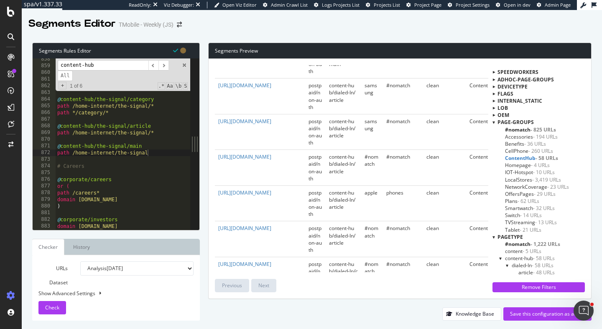
scroll to position [264, 0]
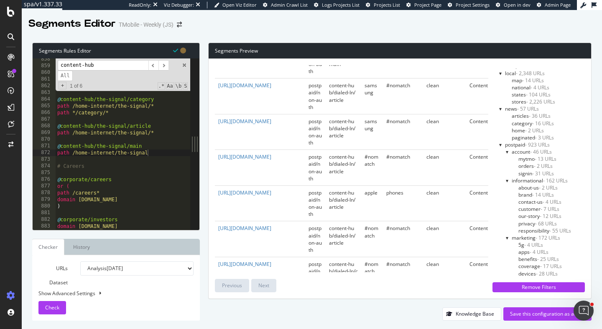
click at [393, 41] on div "Segments Rules Editor path /home-internet/the-signal 858 859 860 861 862 863 86…" at bounding box center [312, 181] width 580 height 295
click at [113, 269] on select "Analysis [DATE] Analysis [DATE] Analysis [DATE] Analysis [DATE] Analysis [DATE]…" at bounding box center [136, 269] width 113 height 14
